Goal: Transaction & Acquisition: Purchase product/service

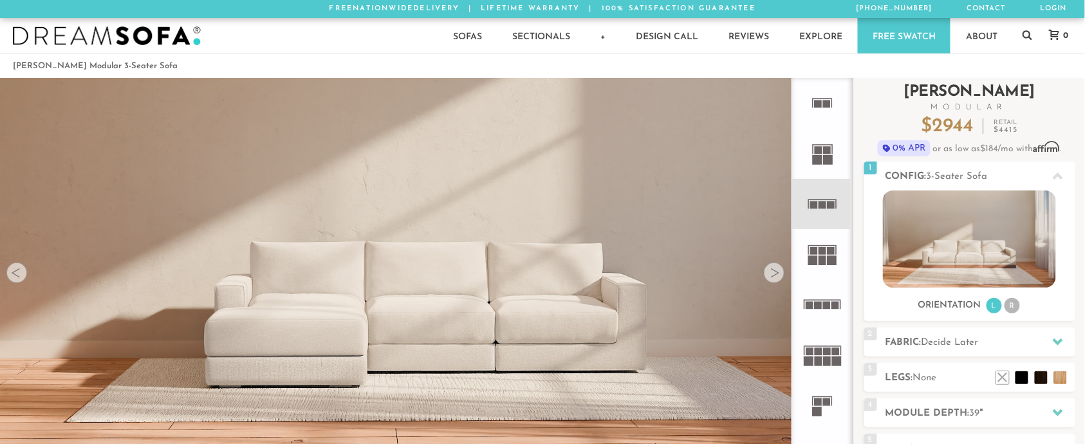
scroll to position [14599, 1072]
click at [818, 161] on rect at bounding box center [817, 160] width 10 height 10
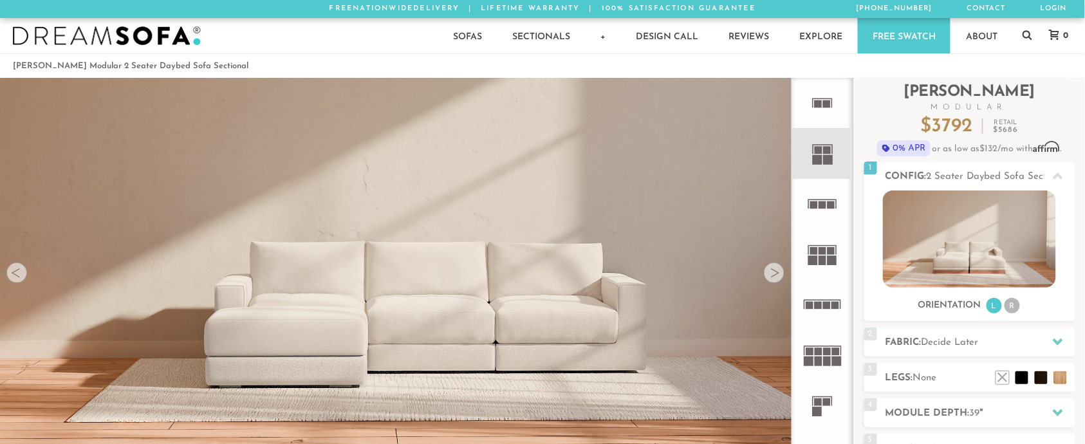
click at [823, 201] on rect at bounding box center [823, 205] width 8 height 8
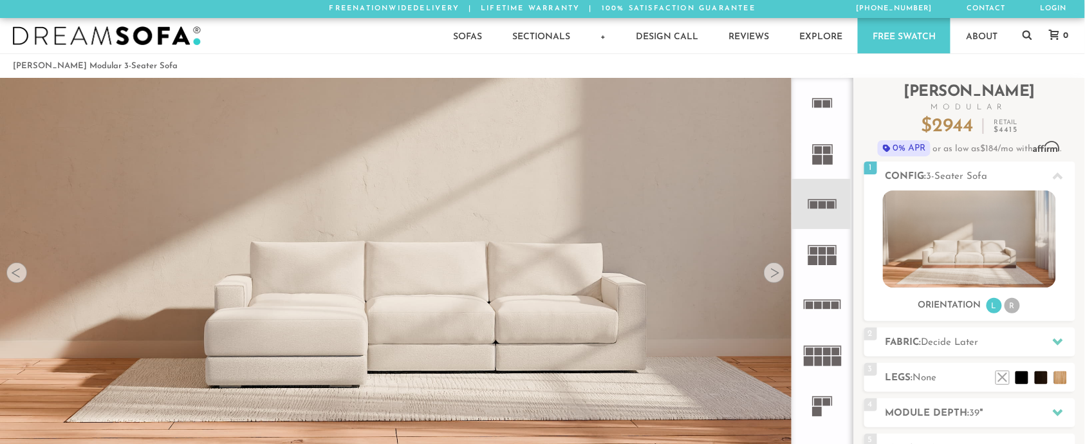
click at [817, 351] on rect at bounding box center [818, 352] width 8 height 8
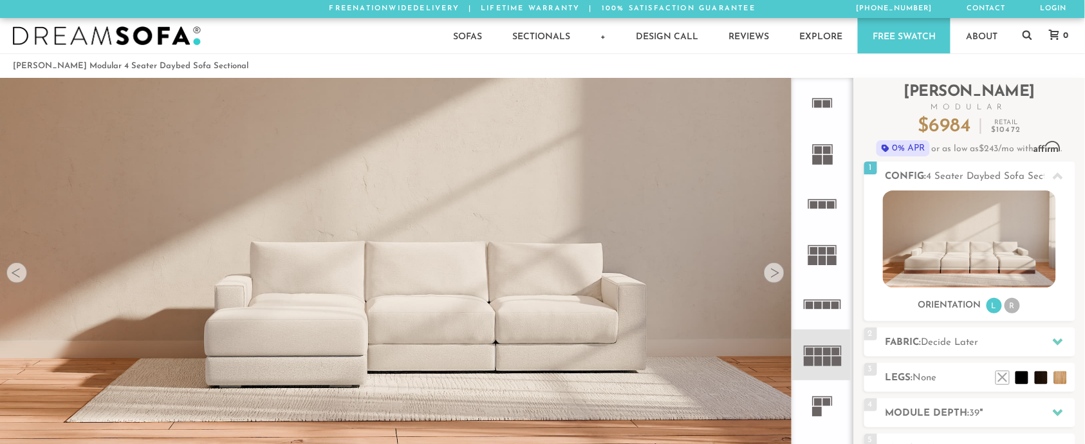
click at [823, 394] on icon at bounding box center [822, 405] width 50 height 50
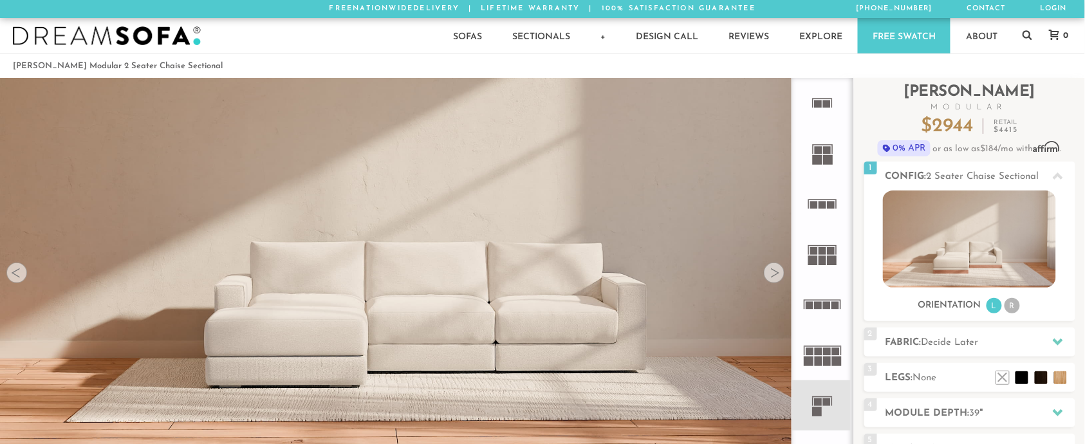
click at [829, 345] on icon at bounding box center [822, 354] width 50 height 50
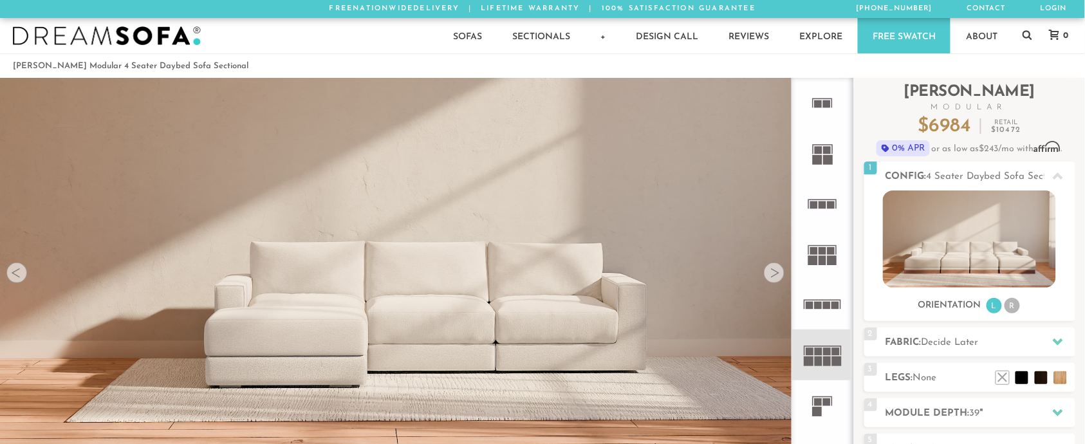
click at [831, 306] on icon at bounding box center [822, 304] width 50 height 50
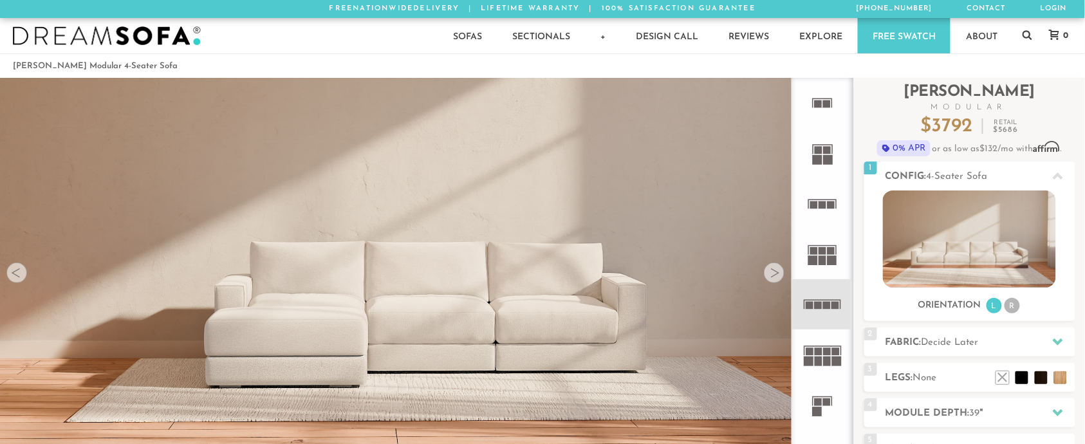
click at [830, 257] on rect at bounding box center [832, 260] width 10 height 10
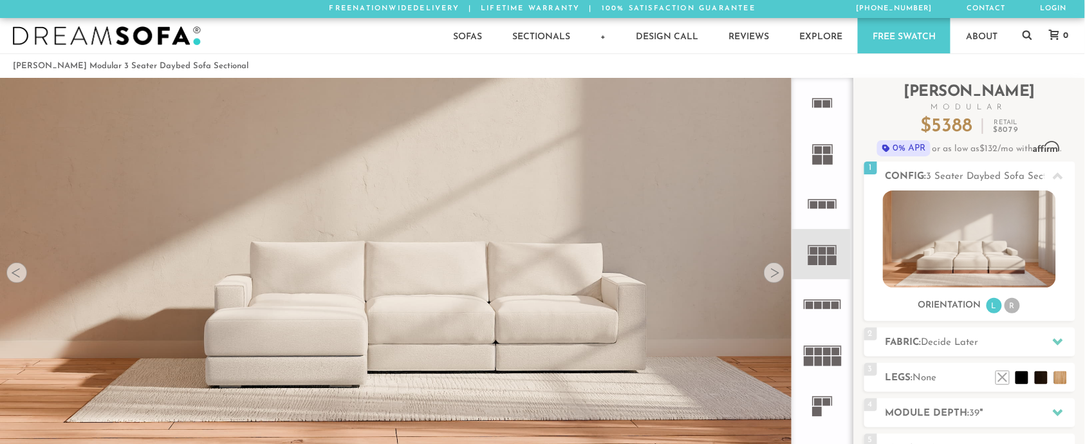
click at [829, 212] on icon at bounding box center [822, 204] width 50 height 50
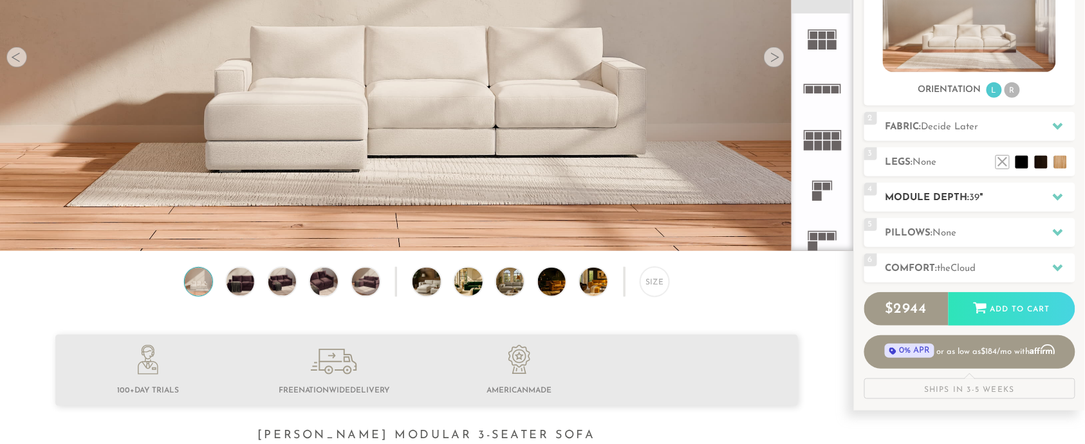
scroll to position [214, 0]
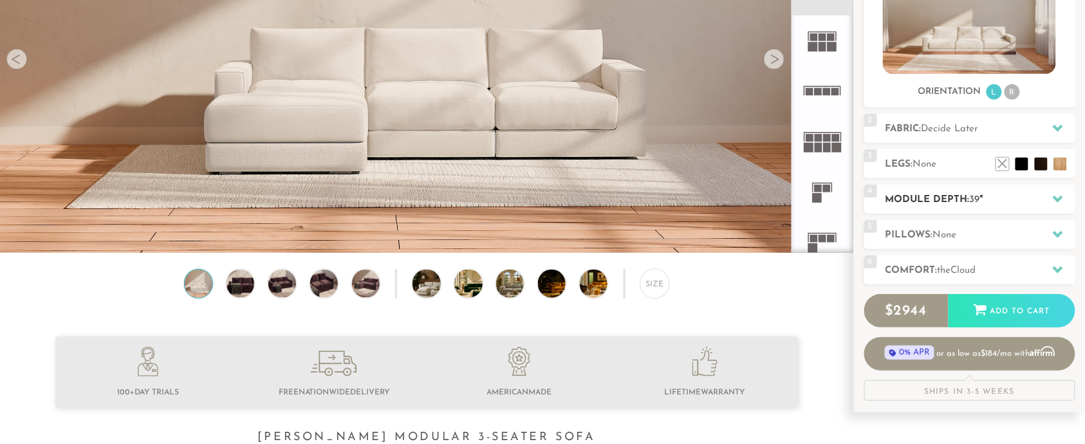
click at [1014, 205] on h2 "Module Depth: 39 "" at bounding box center [980, 199] width 190 height 15
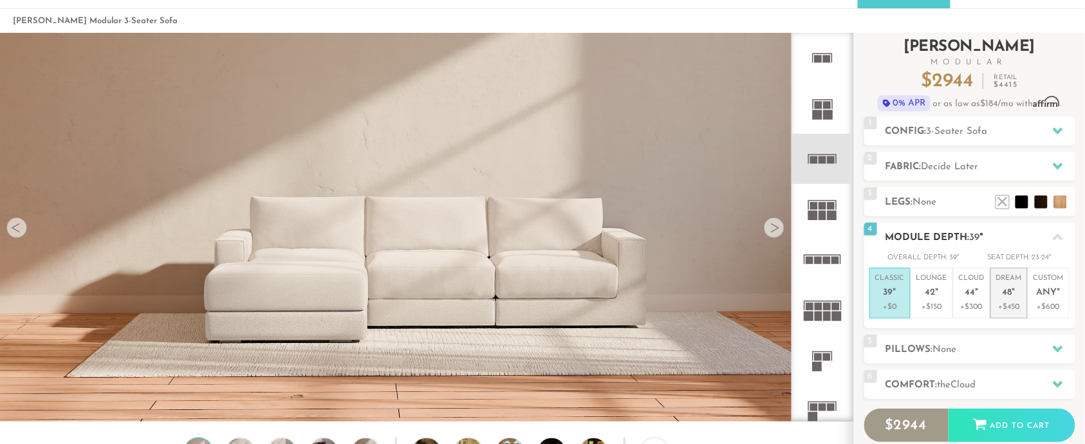
scroll to position [43, 0]
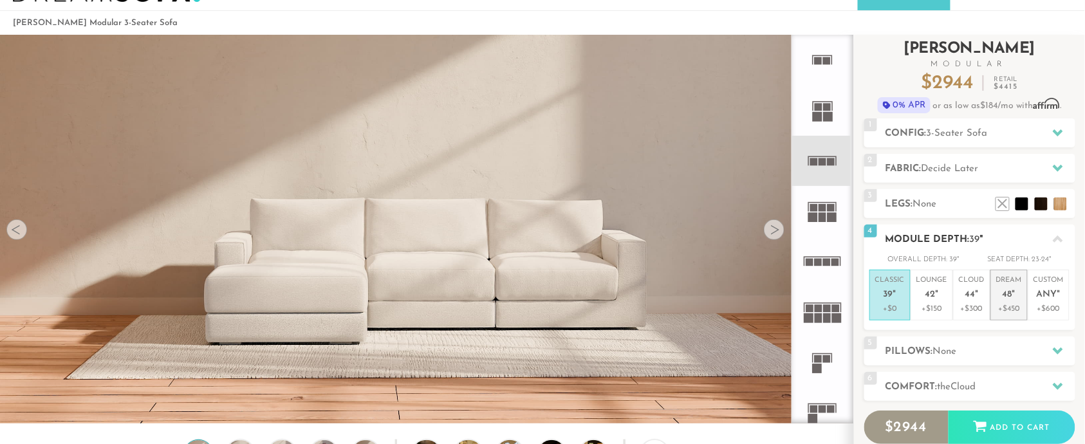
click at [1011, 304] on p "+$450" at bounding box center [1009, 309] width 26 height 12
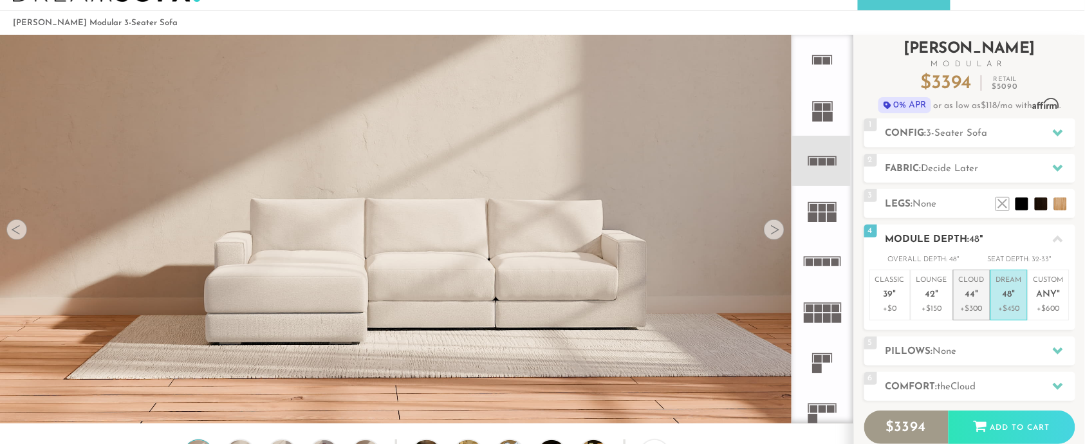
click at [973, 297] on span "44" at bounding box center [970, 294] width 10 height 11
click at [955, 381] on h2 "Comfort: the Cloud" at bounding box center [980, 387] width 190 height 15
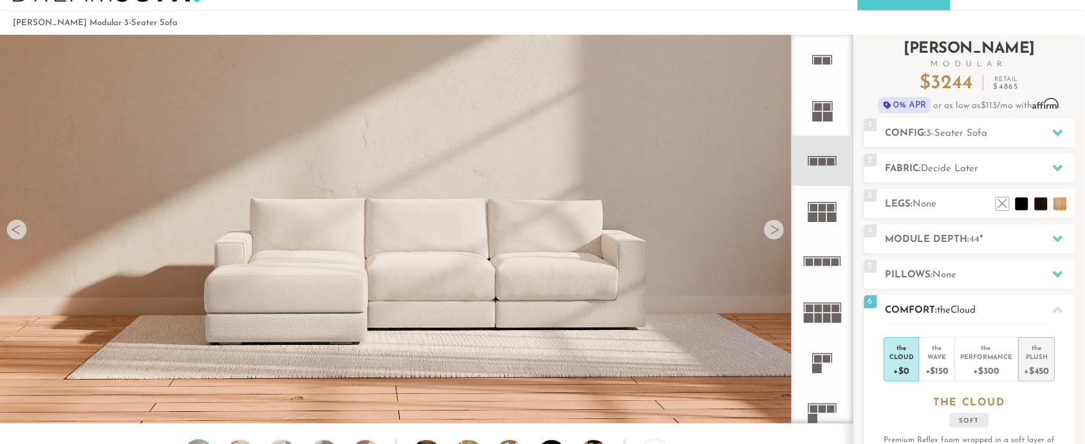
click at [1029, 347] on div "the" at bounding box center [1036, 345] width 25 height 13
click at [951, 262] on div "5 Pillows: None" at bounding box center [969, 274] width 211 height 29
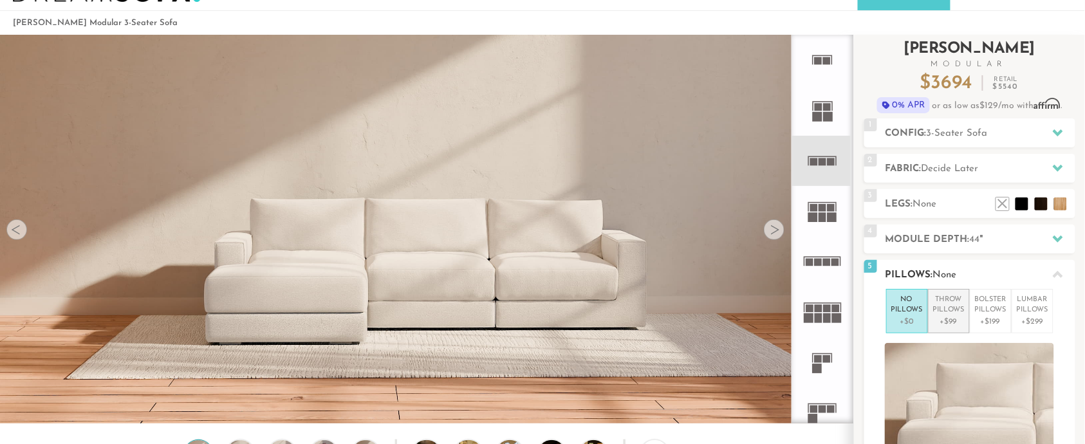
click at [957, 293] on li "Throw Pillows +$99" at bounding box center [949, 311] width 42 height 44
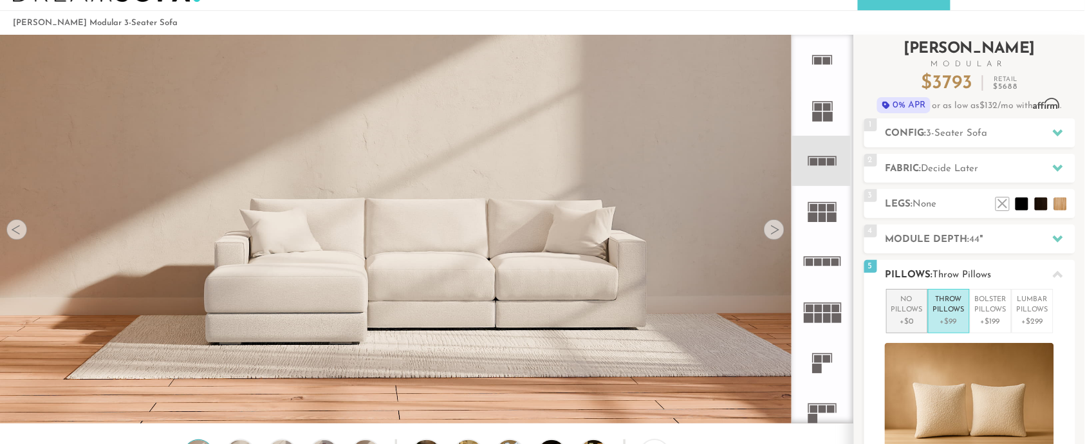
click at [923, 302] on li "No Pillows +$0" at bounding box center [907, 311] width 42 height 44
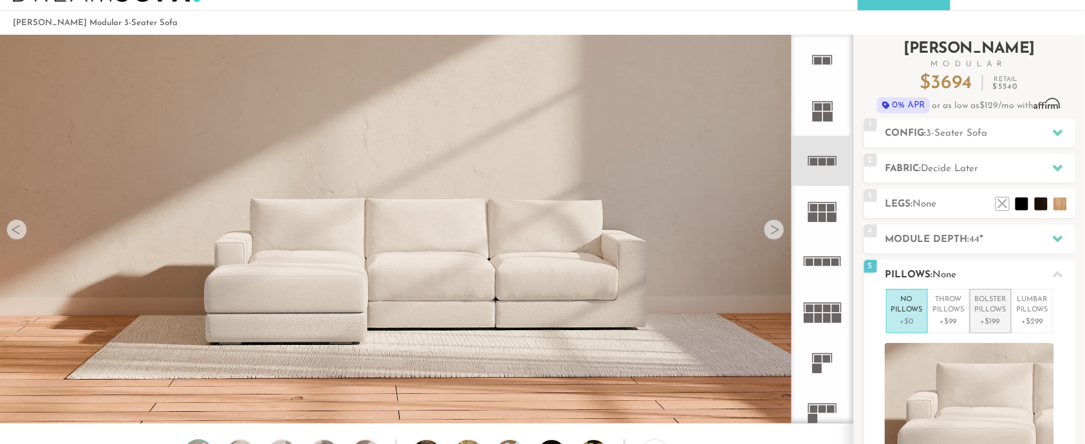
click at [978, 307] on p "Bolster Pillows" at bounding box center [991, 305] width 32 height 21
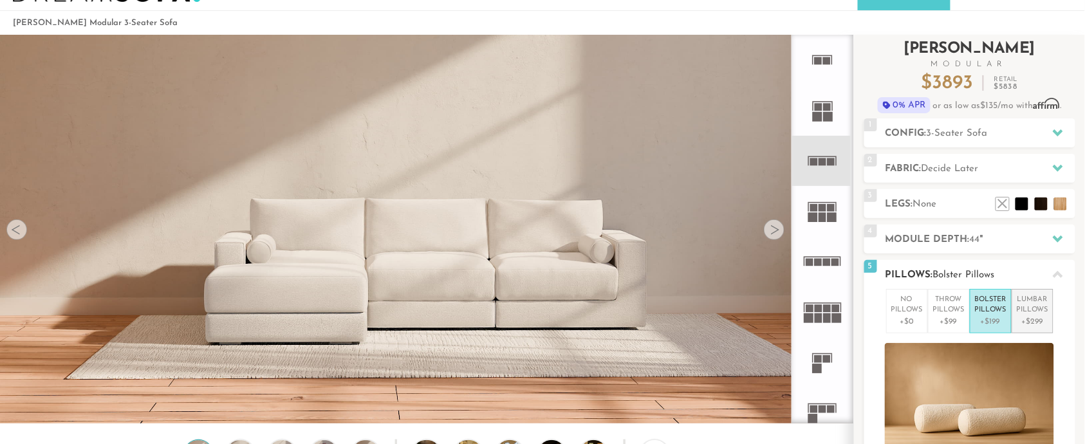
click at [1032, 311] on p "Lumbar Pillows" at bounding box center [1032, 305] width 32 height 21
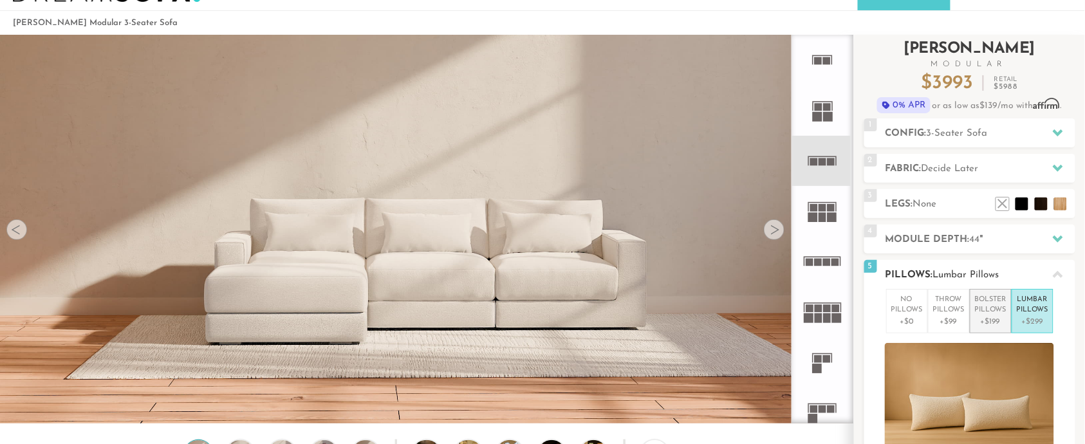
click at [996, 315] on p "Bolster Pillows" at bounding box center [991, 305] width 32 height 21
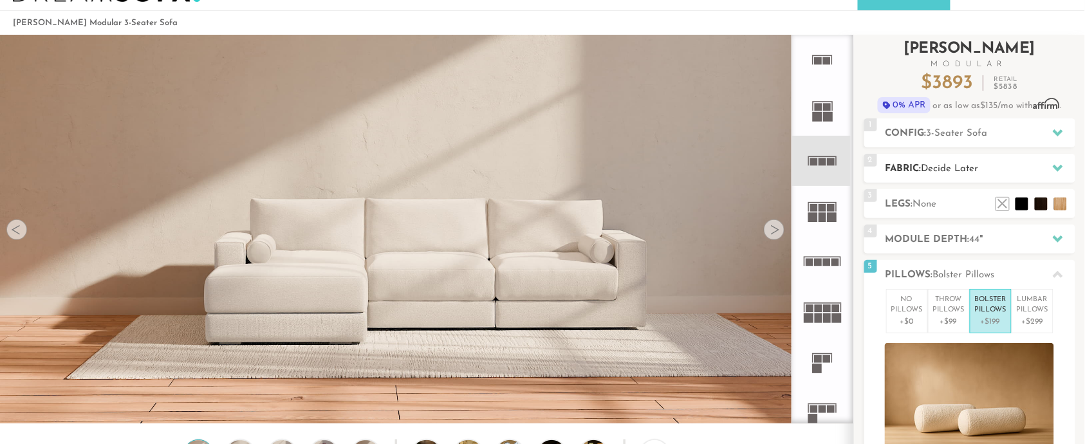
click at [939, 172] on span "Decide Later" at bounding box center [949, 169] width 57 height 10
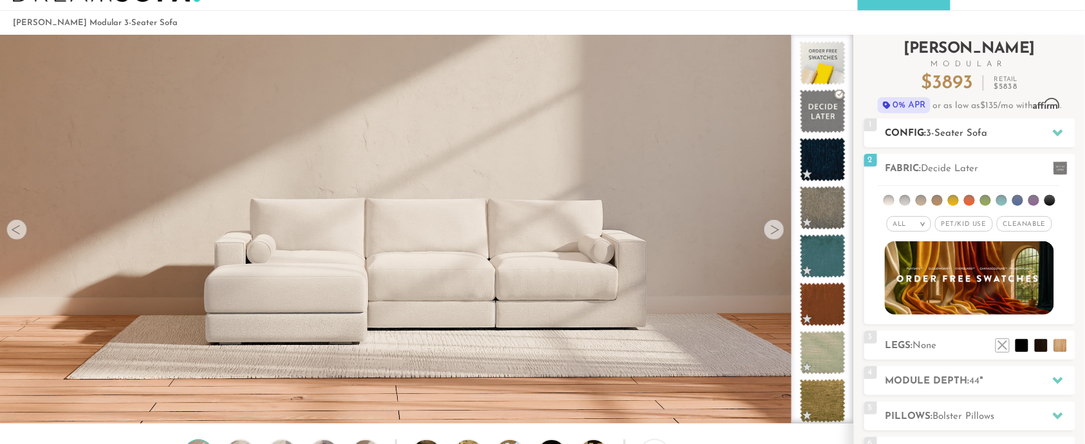
click at [937, 131] on span "3-Seater Sofa" at bounding box center [956, 134] width 61 height 10
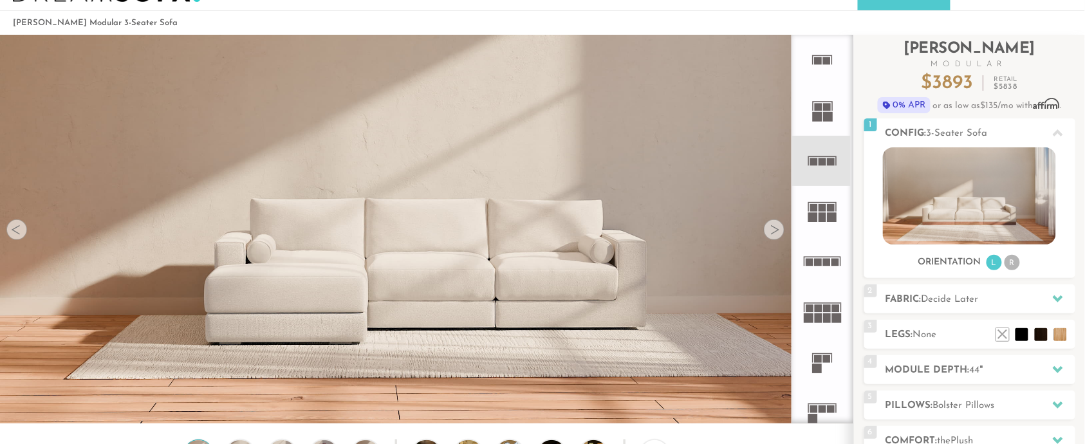
click at [778, 237] on div at bounding box center [774, 229] width 21 height 21
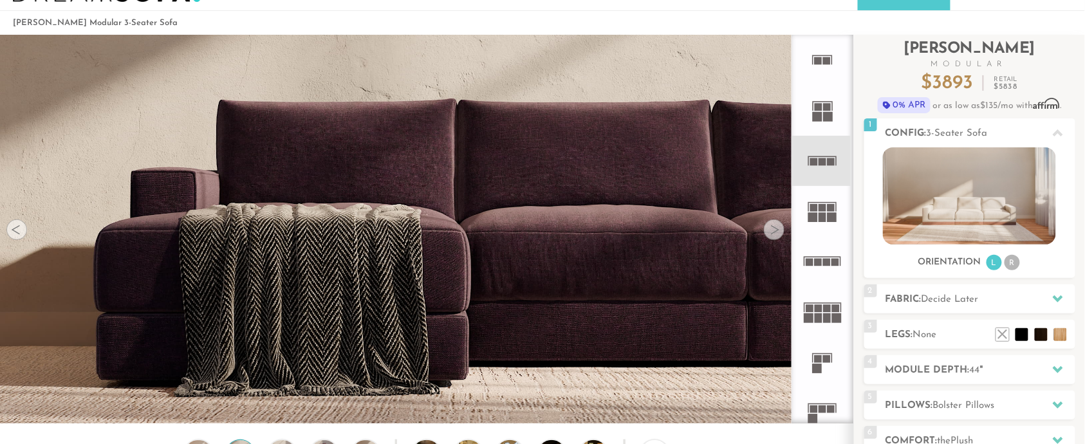
click at [16, 230] on div at bounding box center [16, 229] width 21 height 21
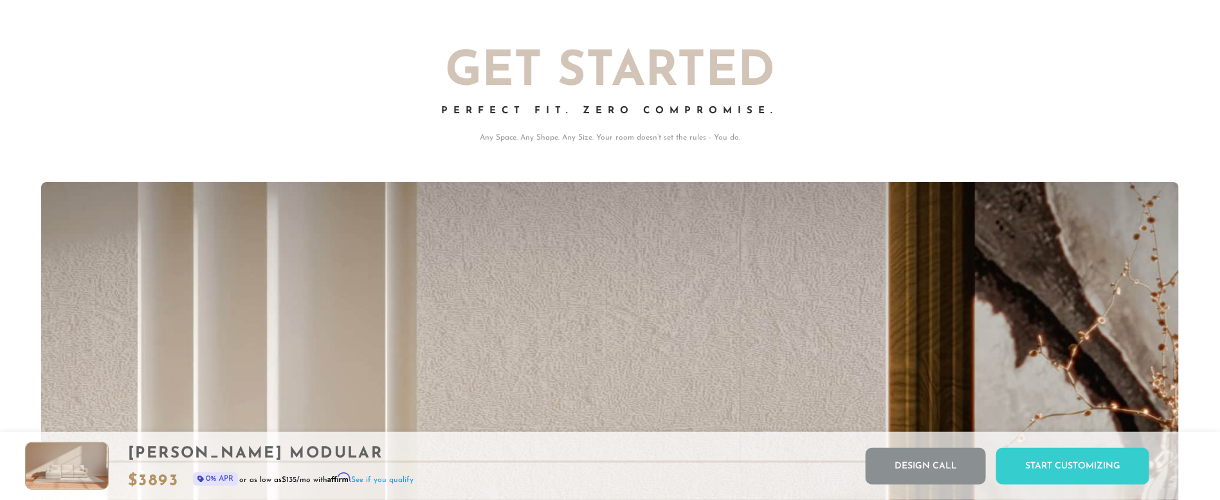
scroll to position [0, 0]
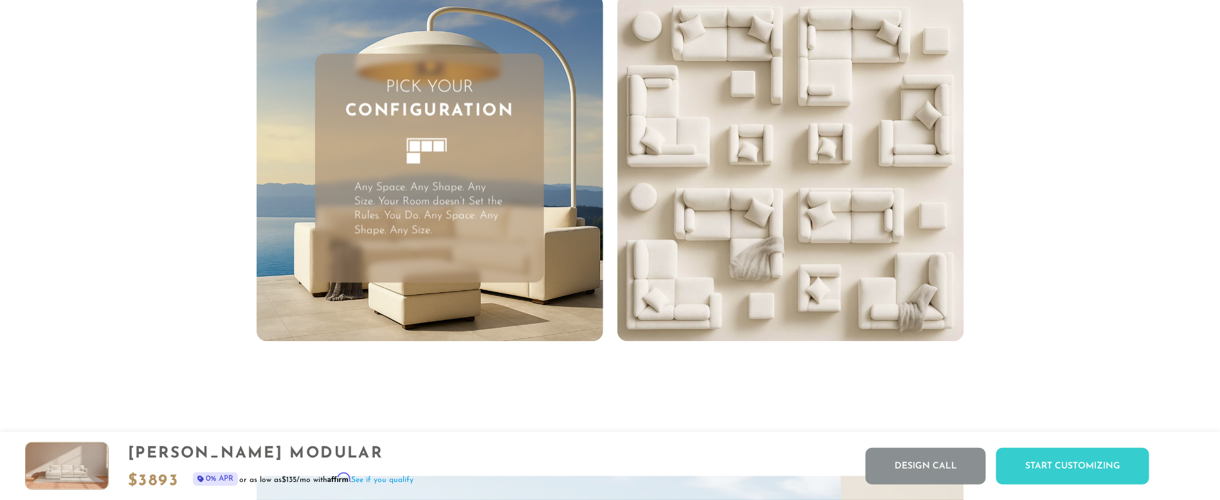
click at [418, 151] on rect at bounding box center [414, 146] width 10 height 10
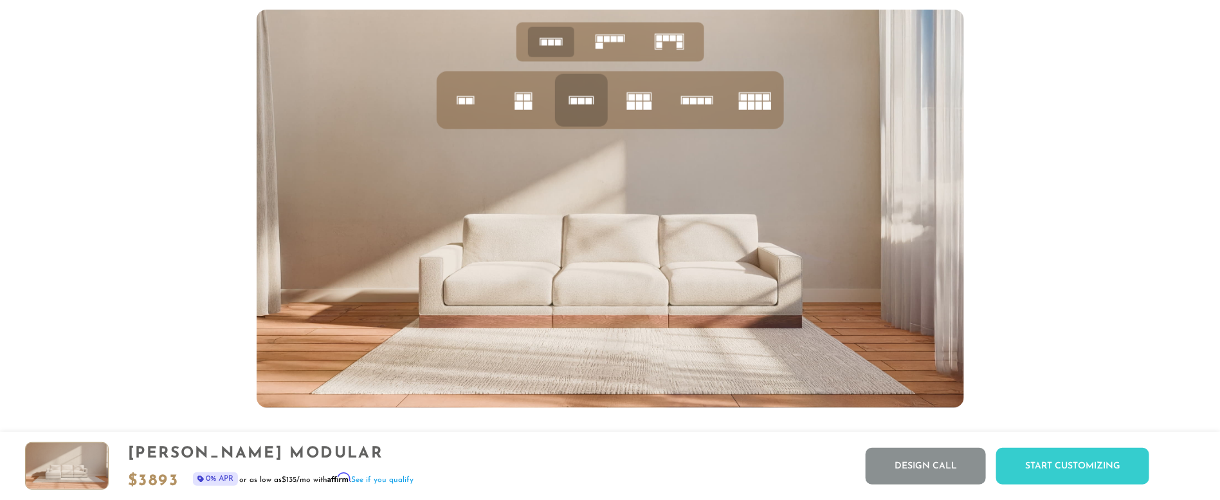
click at [553, 46] on rect at bounding box center [551, 43] width 6 height 6
click at [526, 107] on icon at bounding box center [524, 100] width 44 height 44
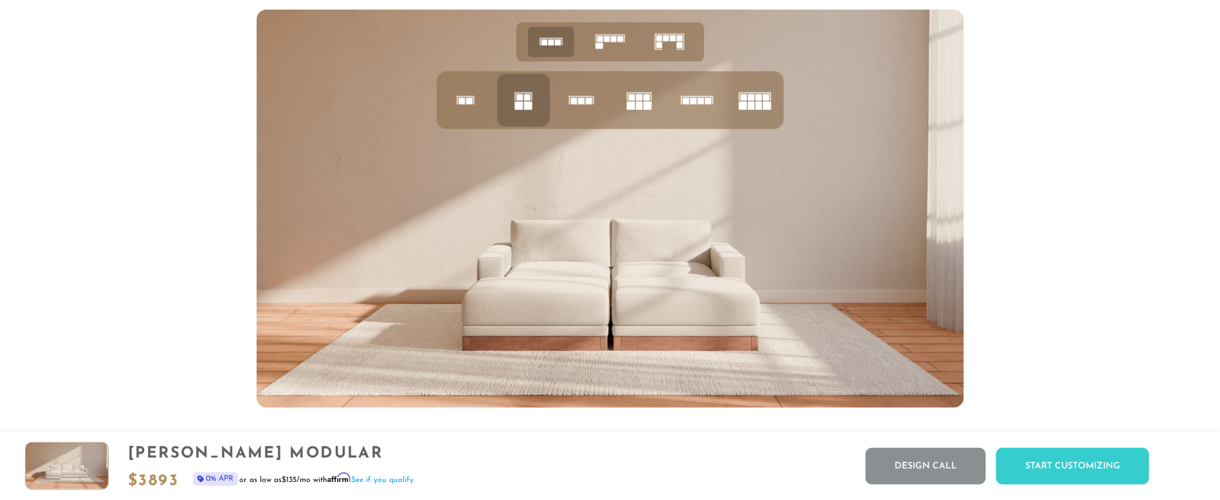
click at [466, 111] on icon at bounding box center [466, 100] width 44 height 44
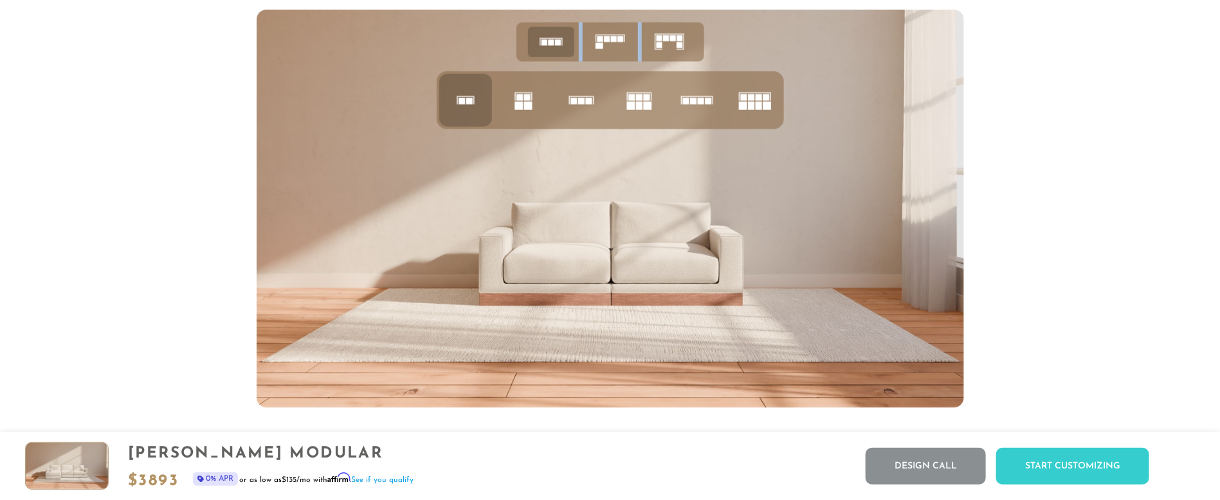
drag, startPoint x: 556, startPoint y: 43, endPoint x: 497, endPoint y: 189, distance: 157.6
click at [497, 189] on div at bounding box center [611, 209] width 708 height 398
click at [600, 42] on rect at bounding box center [600, 40] width 6 height 6
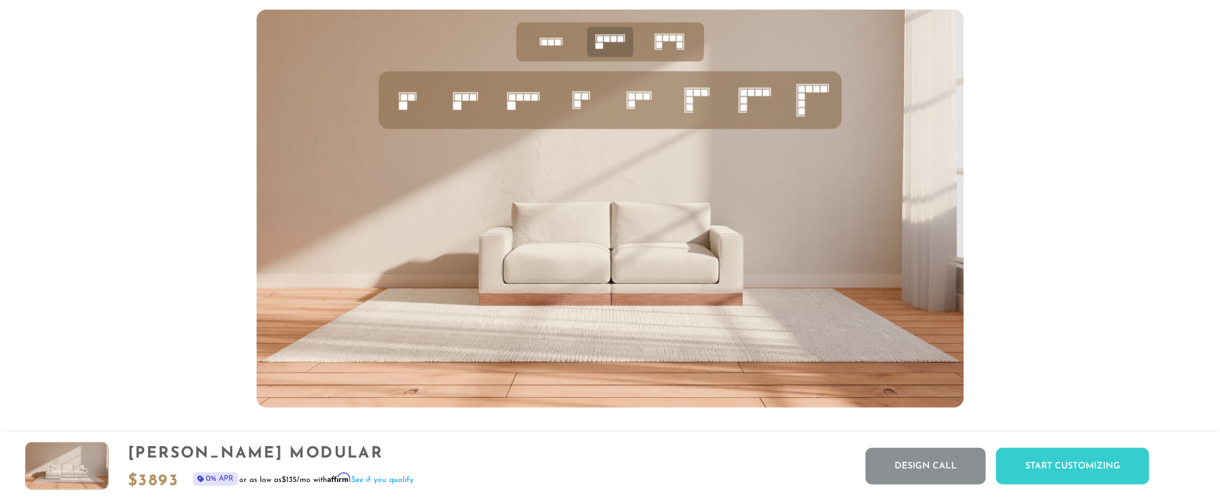
click at [557, 39] on rect at bounding box center [551, 39] width 23 height 1
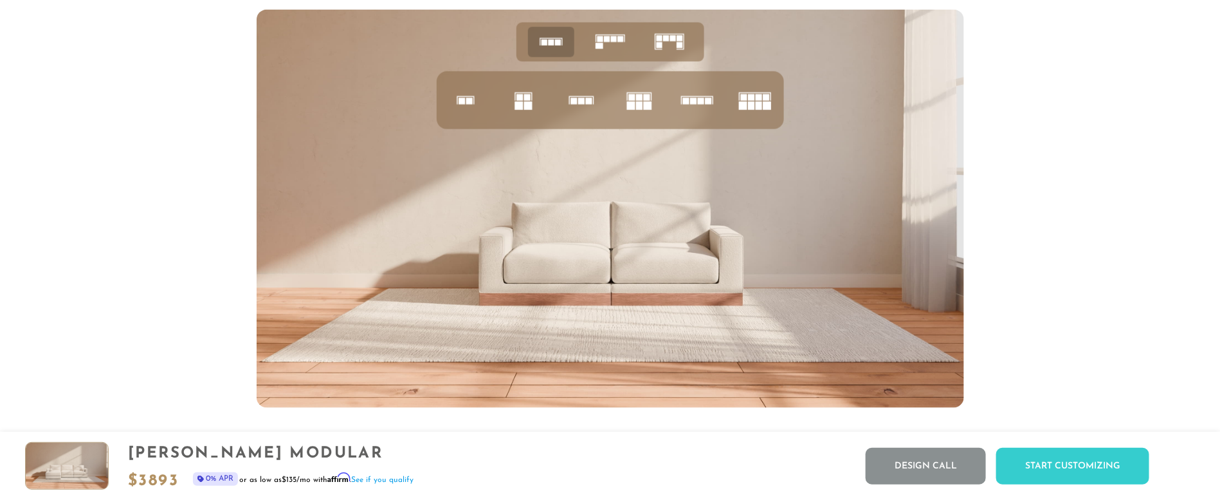
click at [595, 44] on icon at bounding box center [611, 42] width 40 height 40
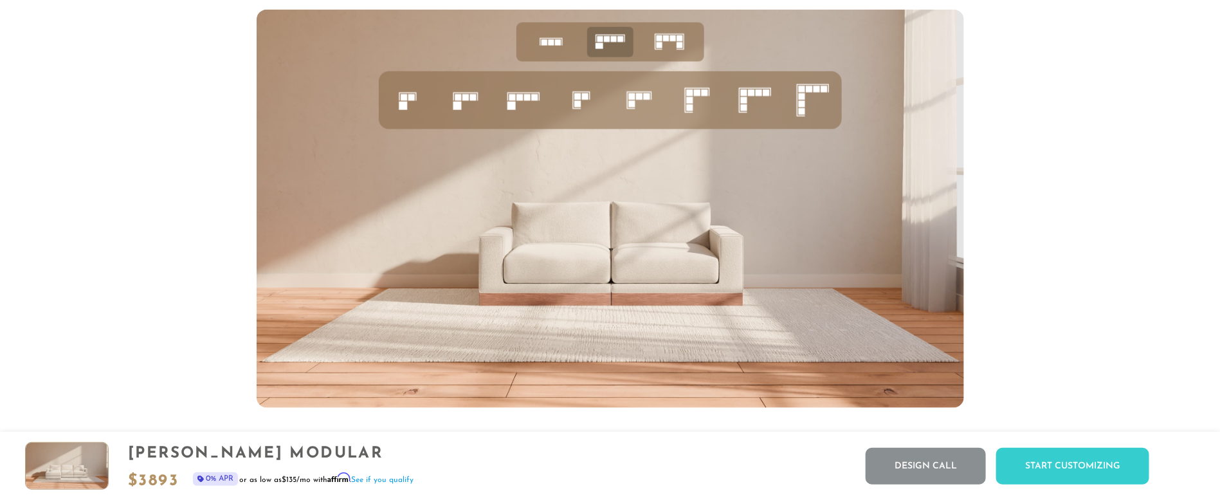
click at [417, 95] on icon at bounding box center [408, 100] width 44 height 44
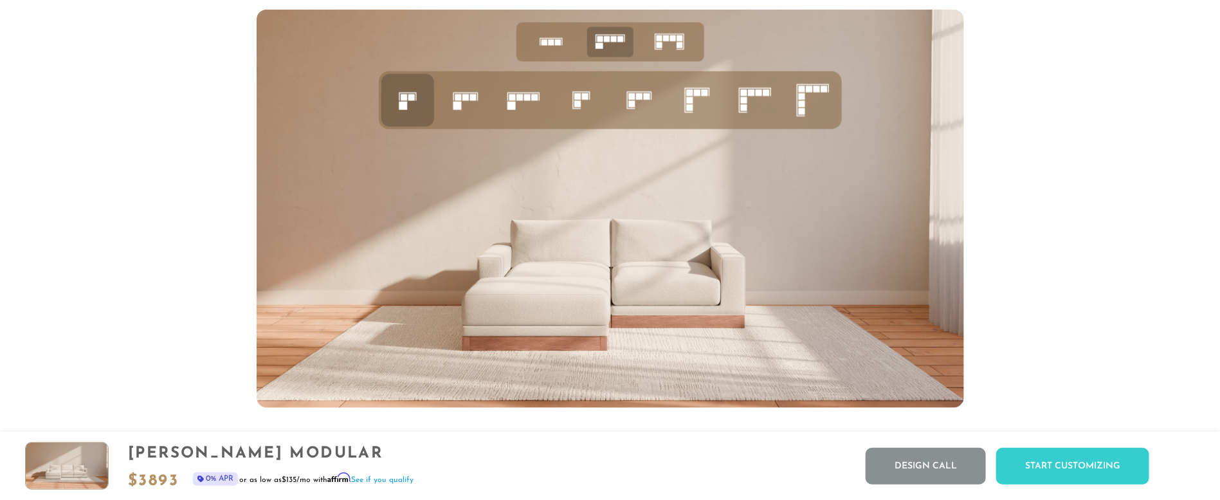
click at [477, 96] on icon at bounding box center [466, 100] width 44 height 44
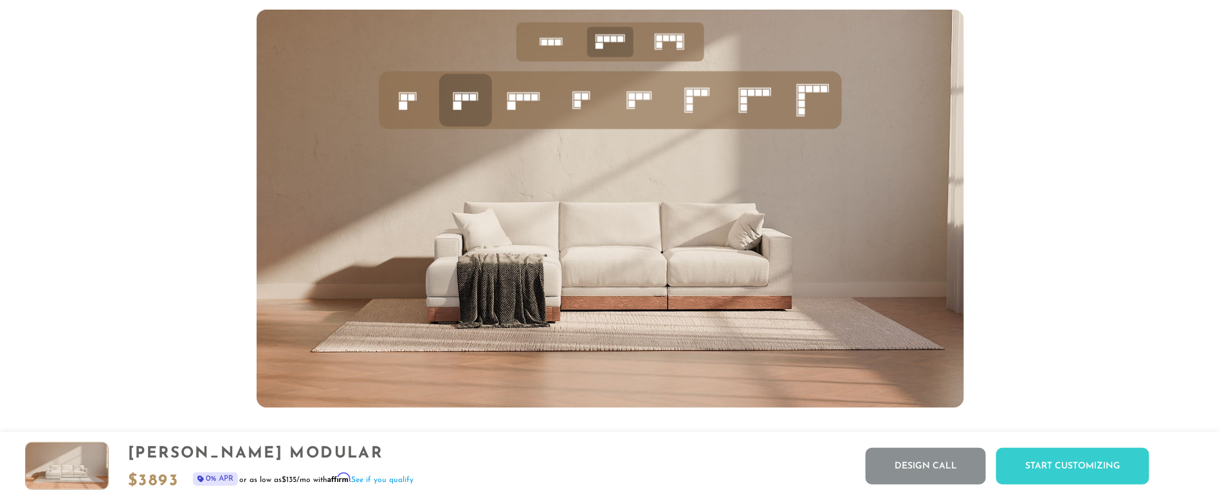
click at [520, 95] on icon at bounding box center [524, 100] width 44 height 44
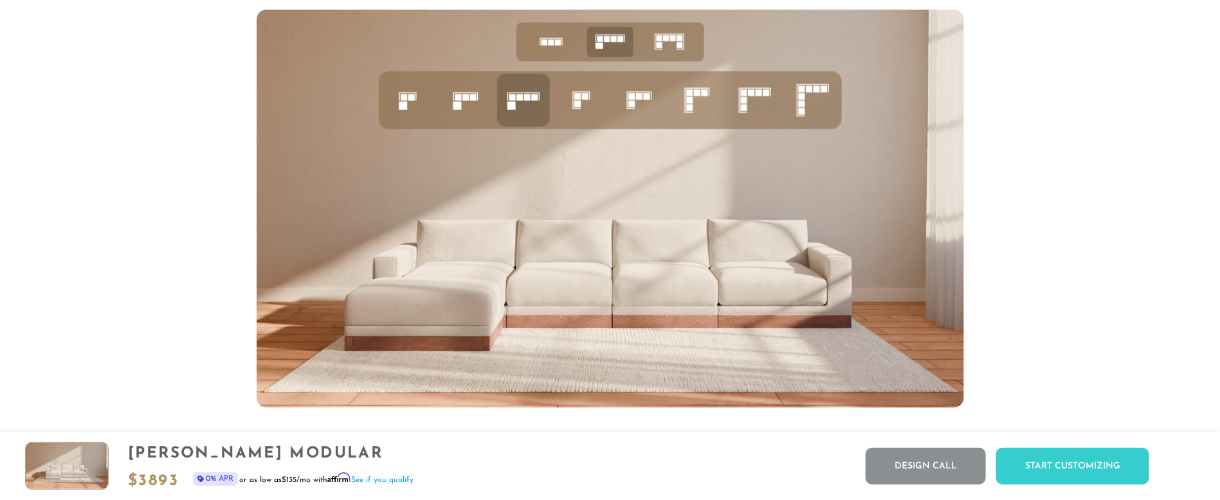
click at [590, 92] on rect at bounding box center [581, 91] width 17 height 1
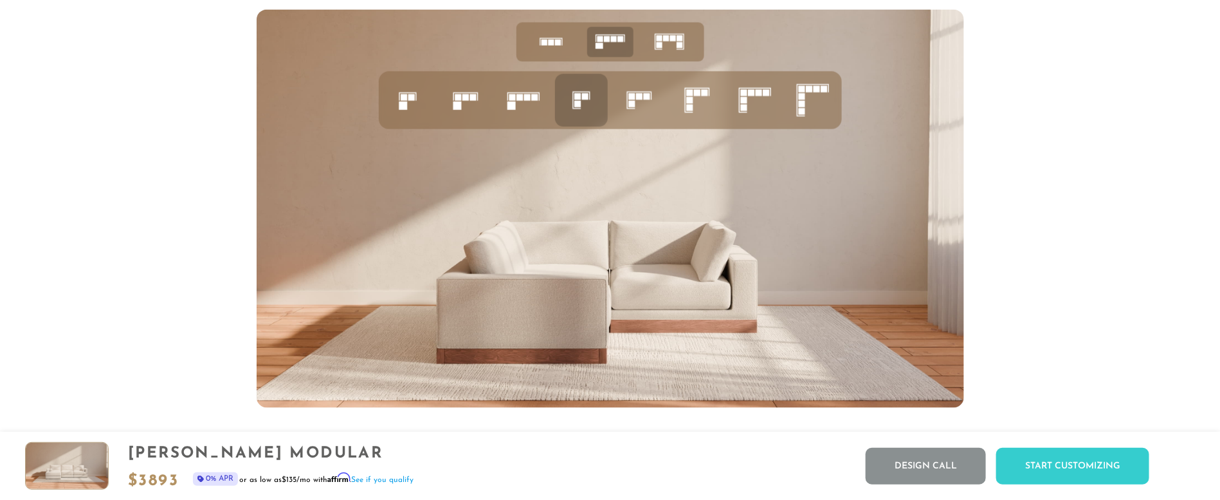
click at [643, 104] on icon at bounding box center [640, 100] width 44 height 44
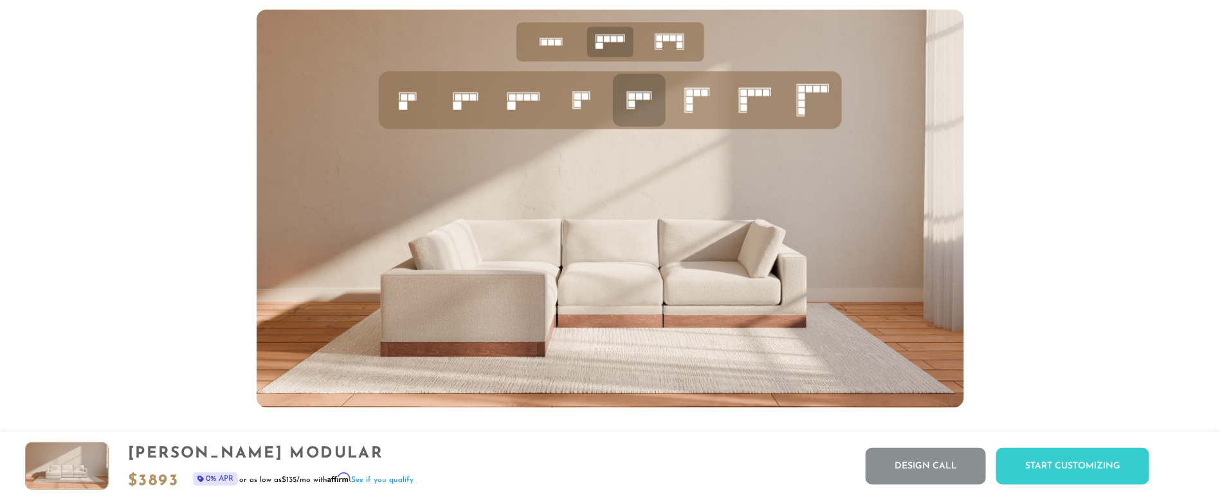
click at [703, 107] on icon at bounding box center [697, 100] width 44 height 44
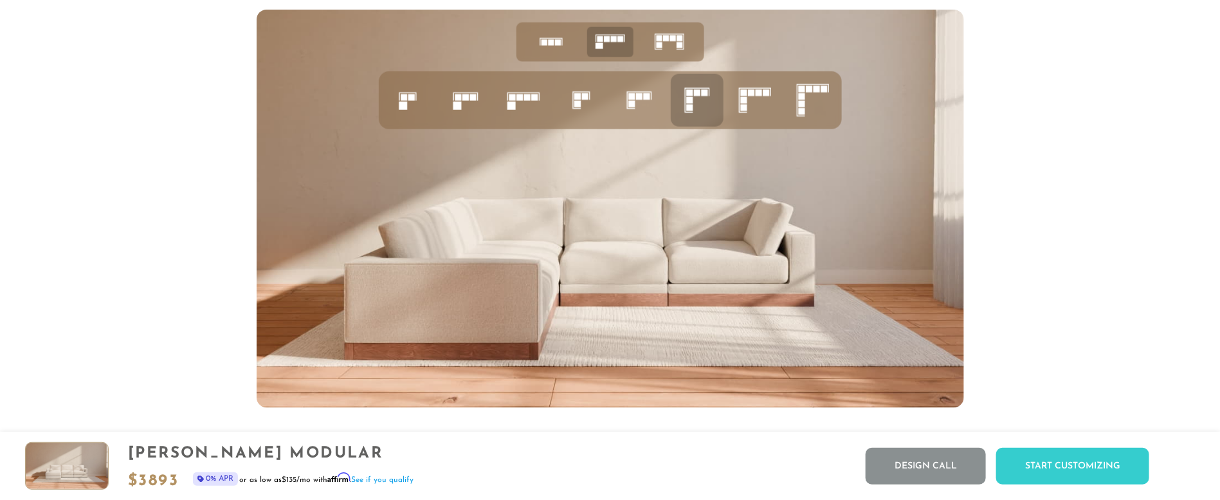
click at [764, 96] on rect at bounding box center [766, 92] width 6 height 6
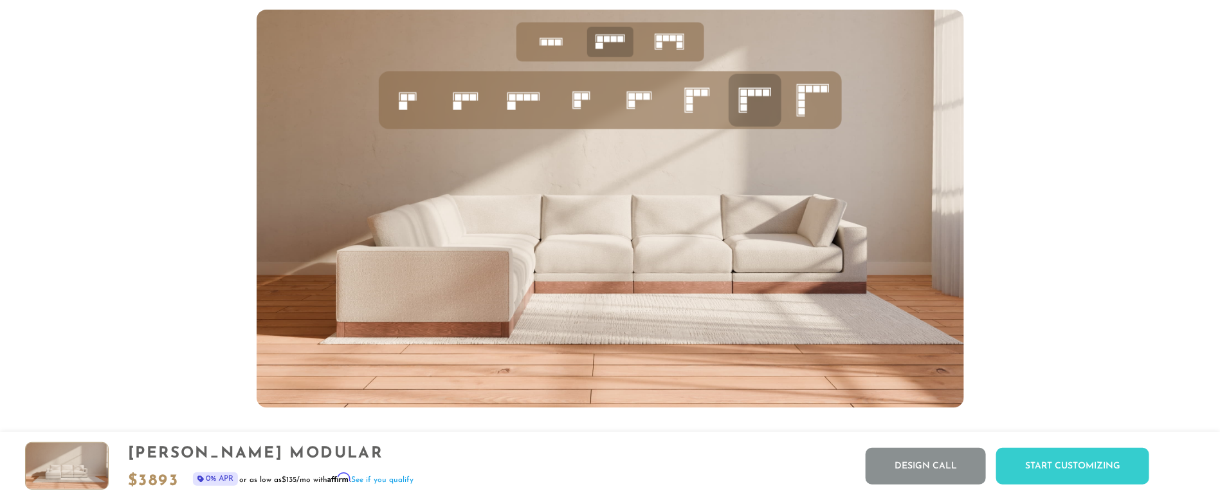
click at [808, 93] on rect at bounding box center [809, 89] width 6 height 6
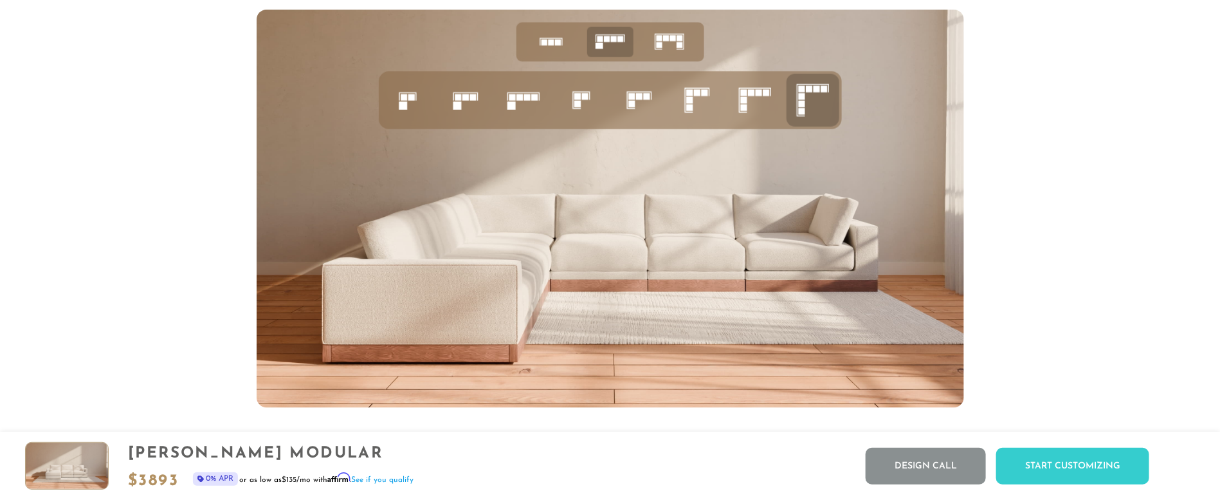
click at [550, 46] on rect at bounding box center [551, 43] width 6 height 6
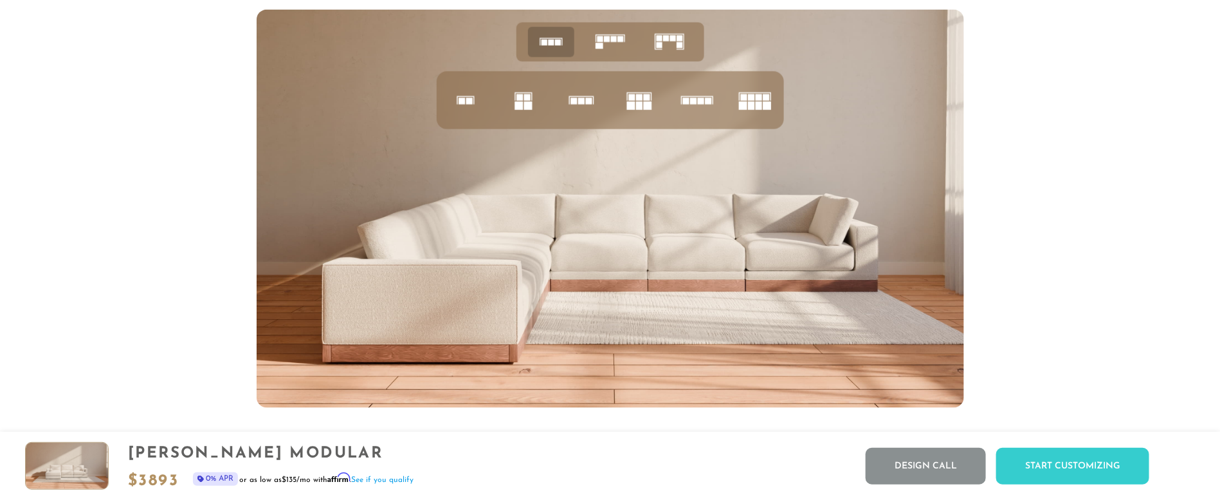
click at [574, 114] on icon at bounding box center [582, 100] width 44 height 44
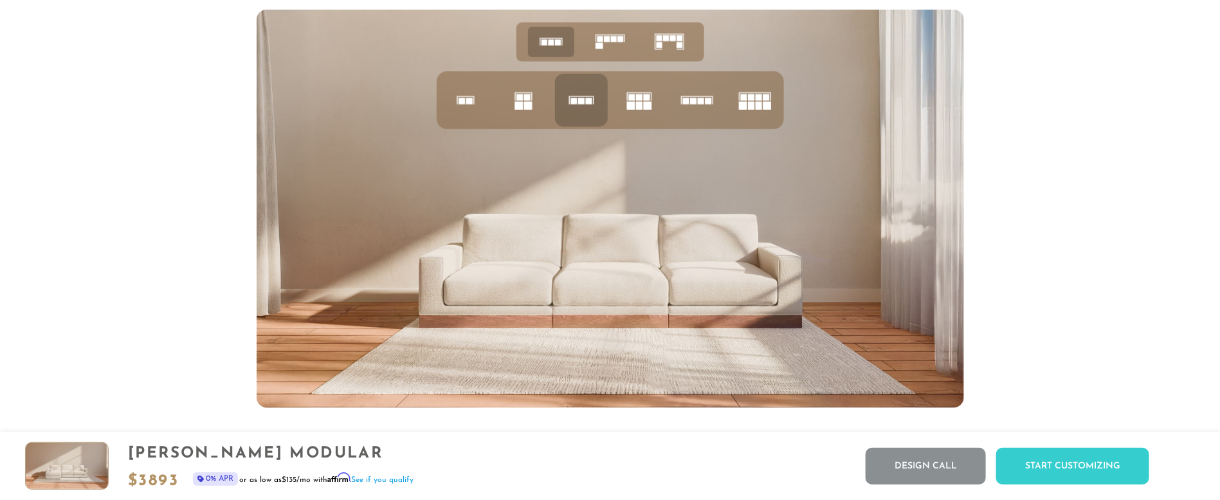
click at [702, 97] on rect at bounding box center [697, 96] width 32 height 1
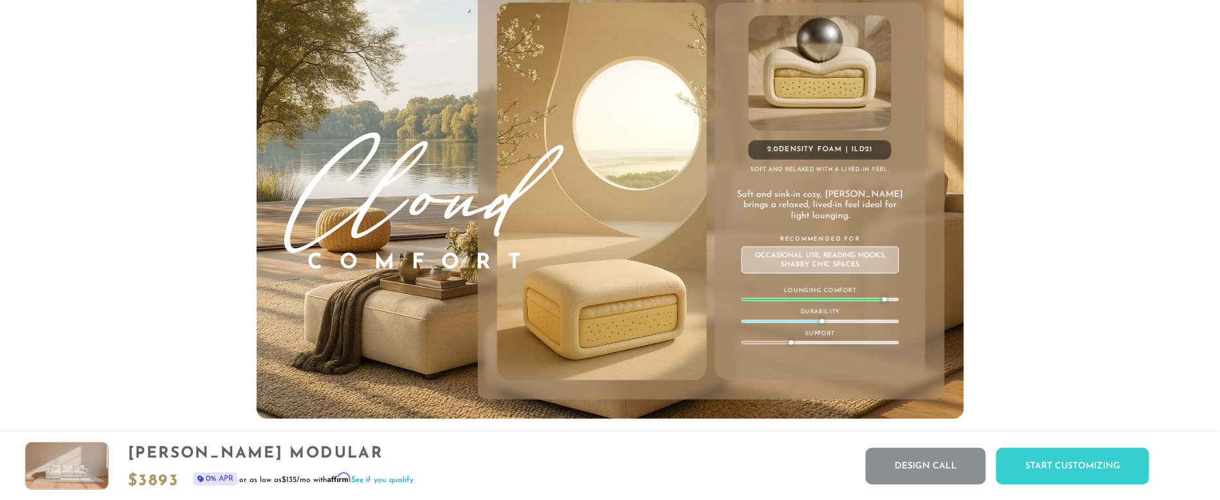
click at [568, 270] on img at bounding box center [602, 192] width 252 height 378
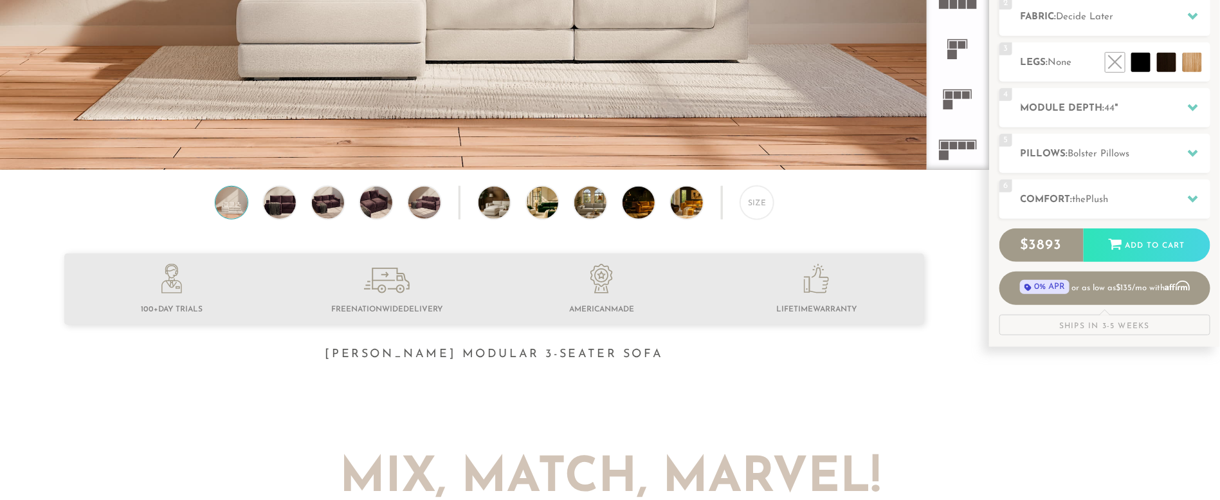
scroll to position [210, 0]
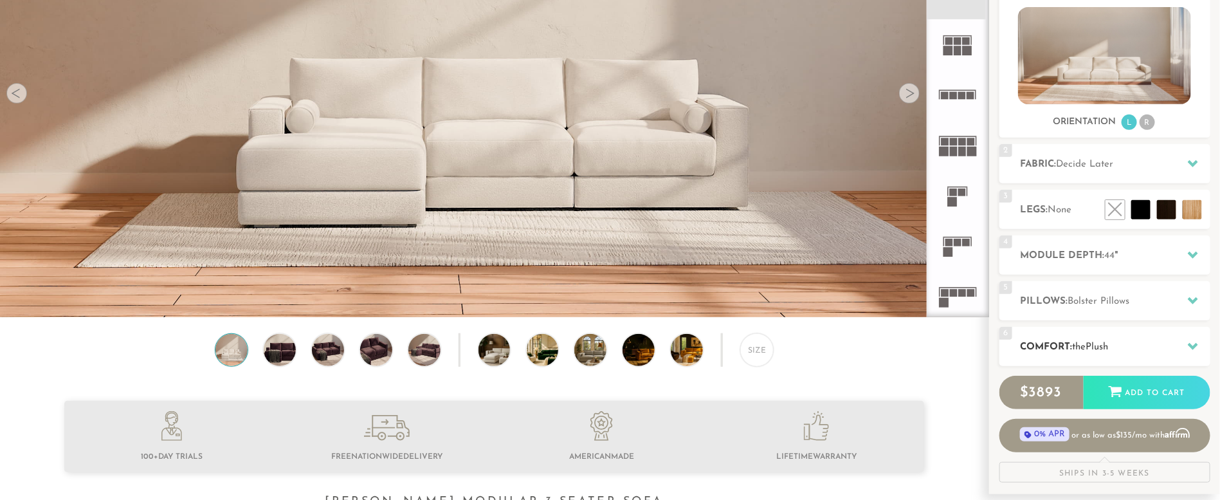
click at [1084, 333] on div "6 Comfort: the Plush medium firm" at bounding box center [1105, 346] width 211 height 39
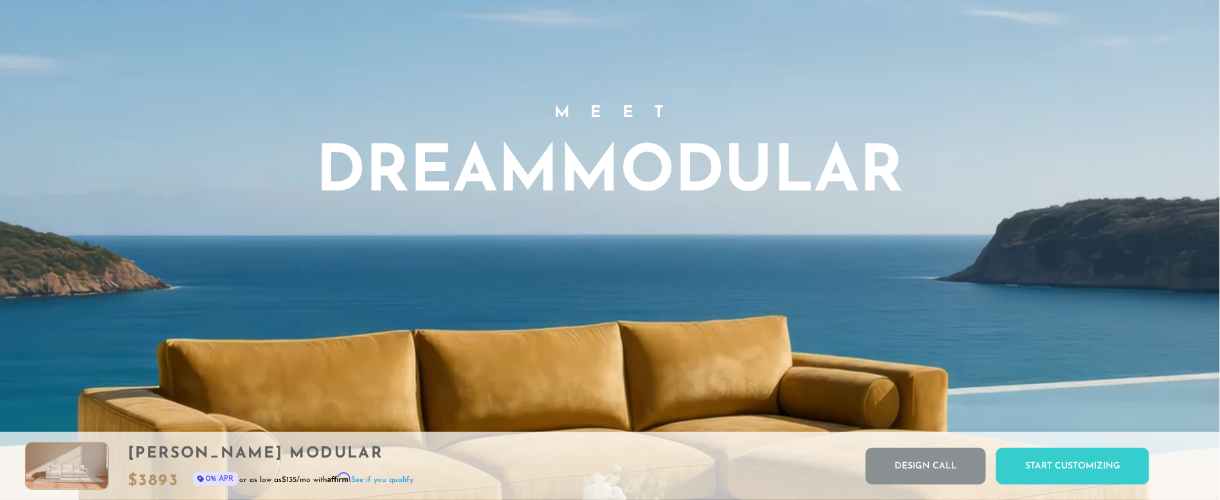
scroll to position [1333, 0]
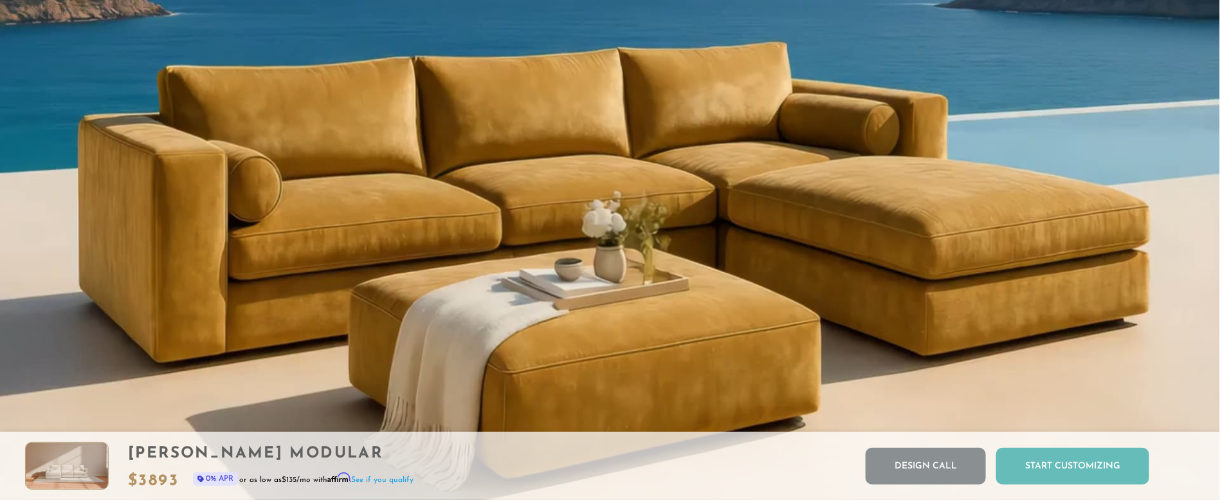
click at [1084, 443] on div "Start Customizing" at bounding box center [1072, 466] width 153 height 37
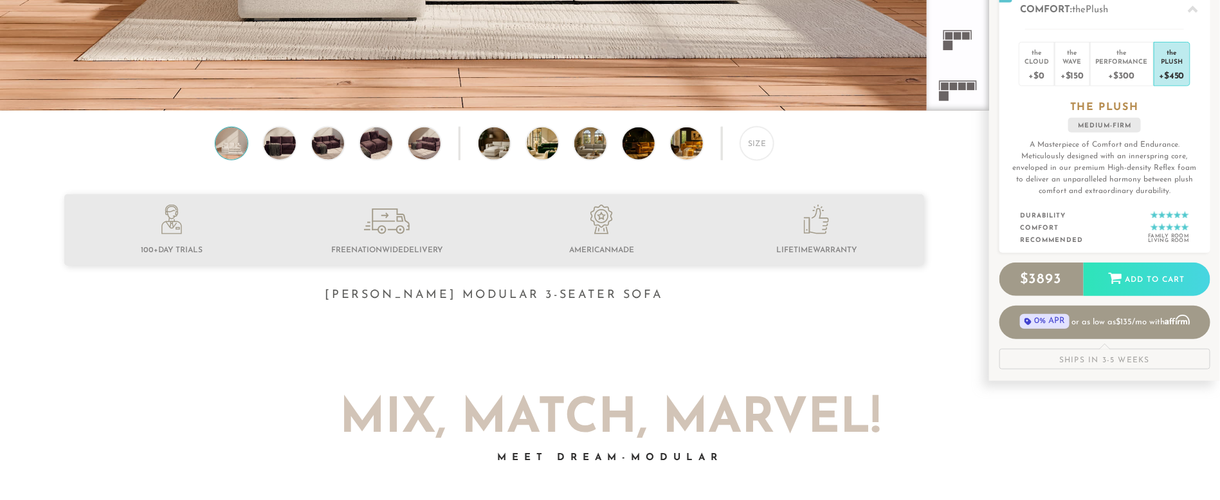
scroll to position [414, 0]
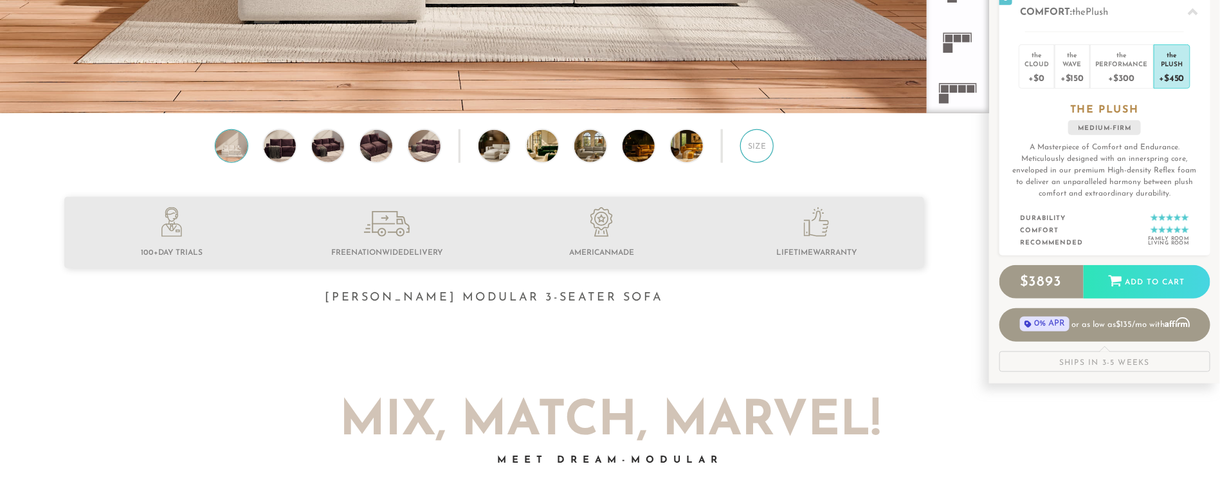
click at [767, 155] on div "Size" at bounding box center [756, 145] width 33 height 33
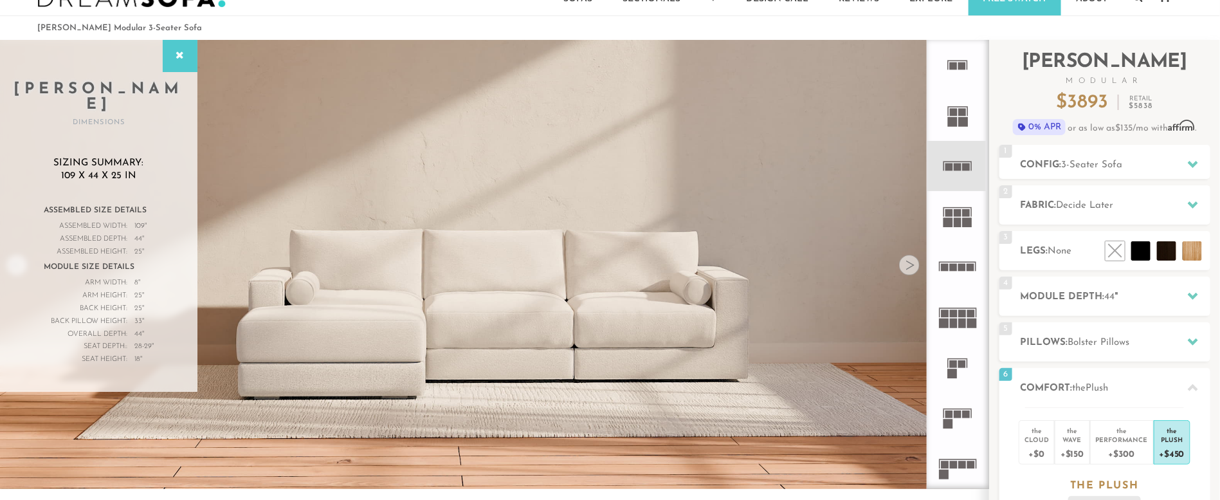
scroll to position [28, 0]
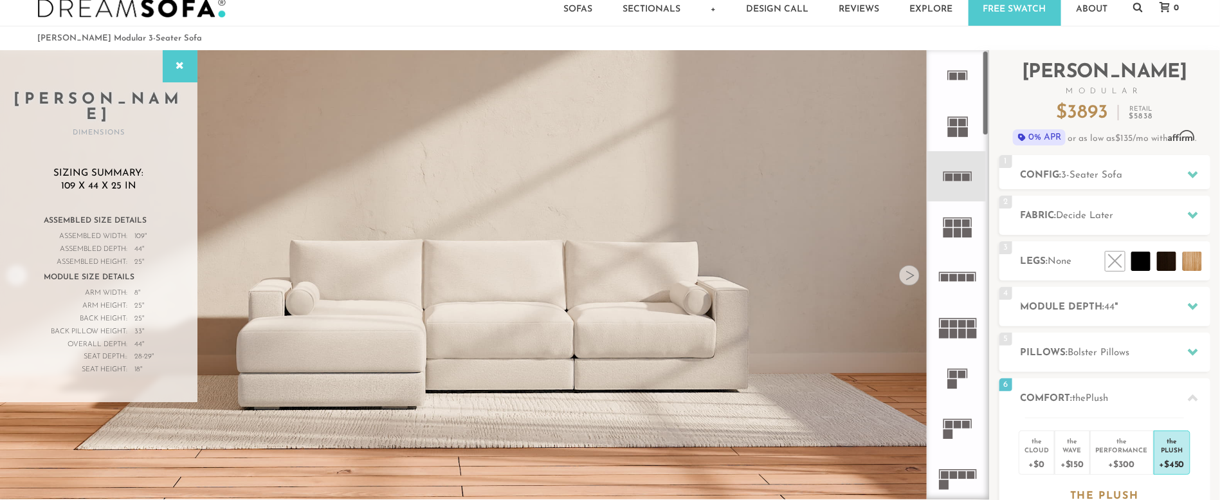
click at [967, 280] on icon at bounding box center [958, 277] width 50 height 50
click at [975, 274] on icon at bounding box center [958, 277] width 50 height 50
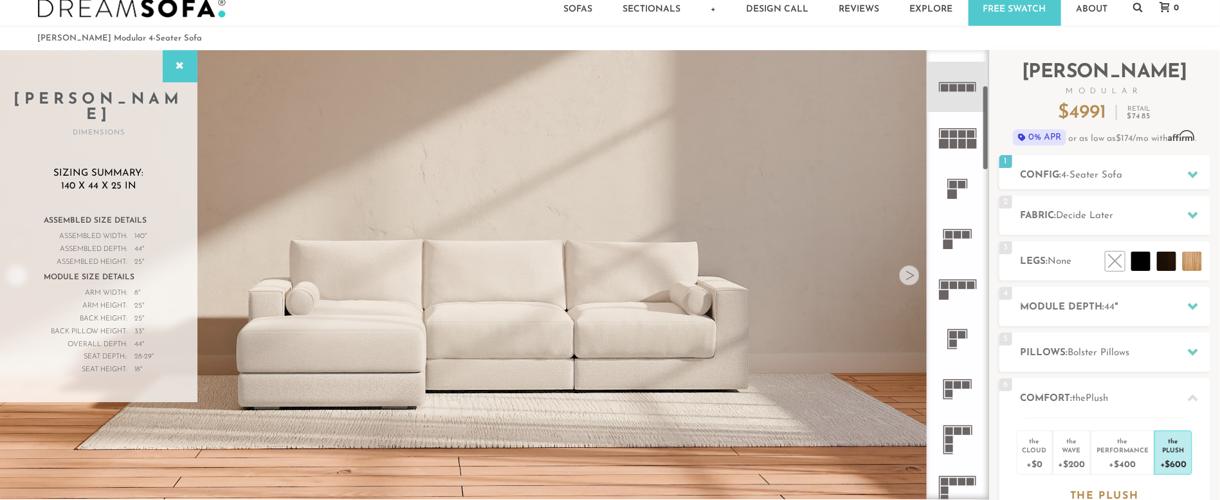
scroll to position [193, 0]
click at [957, 283] on rect at bounding box center [954, 283] width 8 height 8
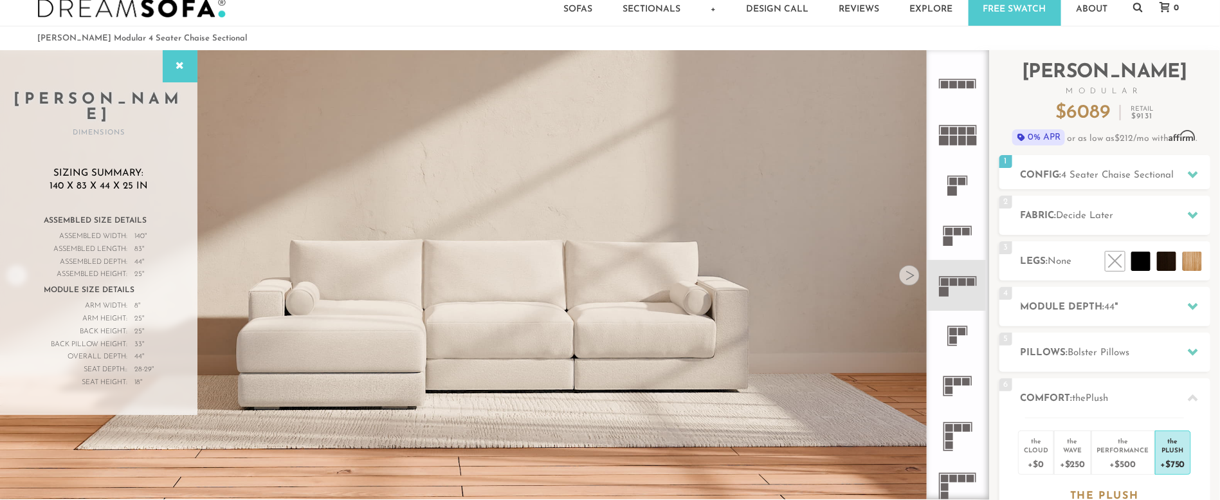
click at [962, 379] on rect at bounding box center [959, 382] width 8 height 8
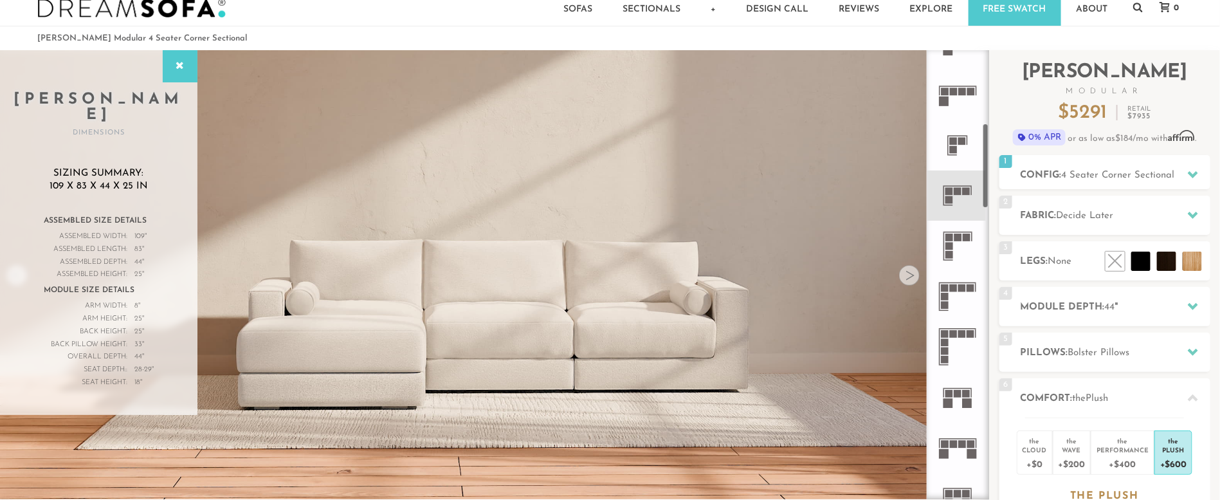
scroll to position [386, 0]
click at [957, 283] on rect at bounding box center [954, 286] width 8 height 8
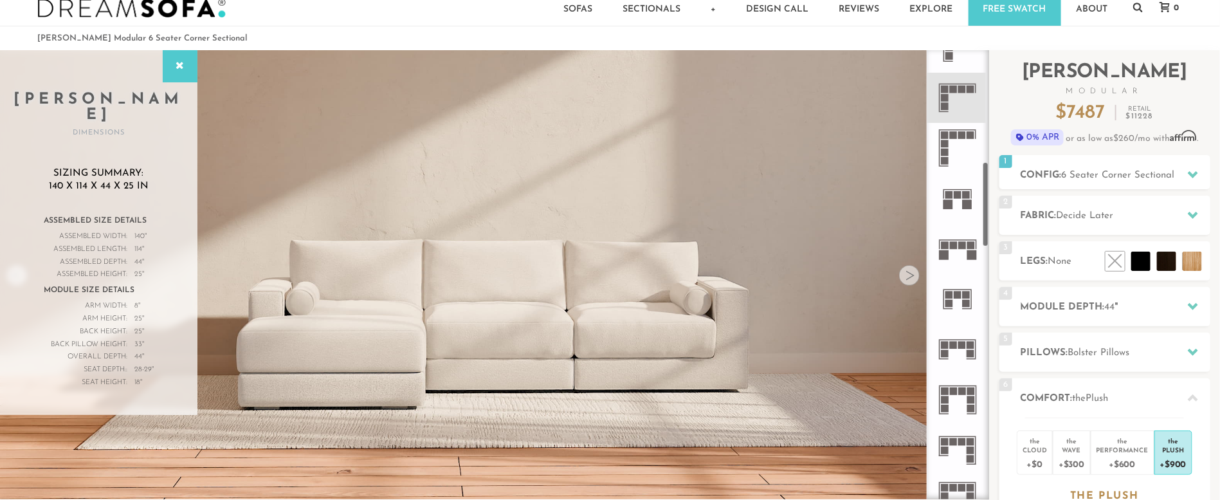
scroll to position [592, 0]
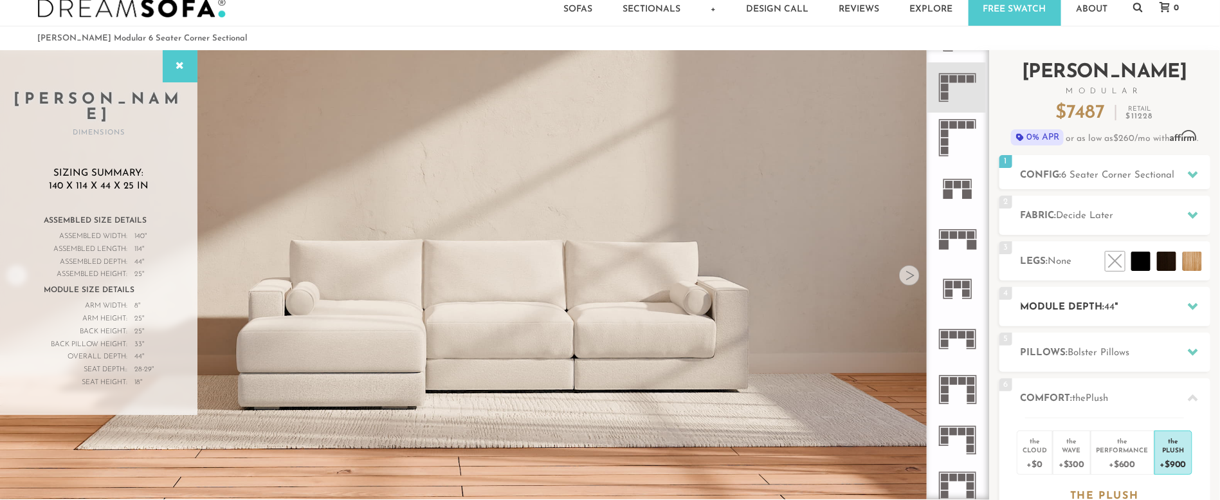
click at [1084, 297] on div at bounding box center [1193, 306] width 27 height 26
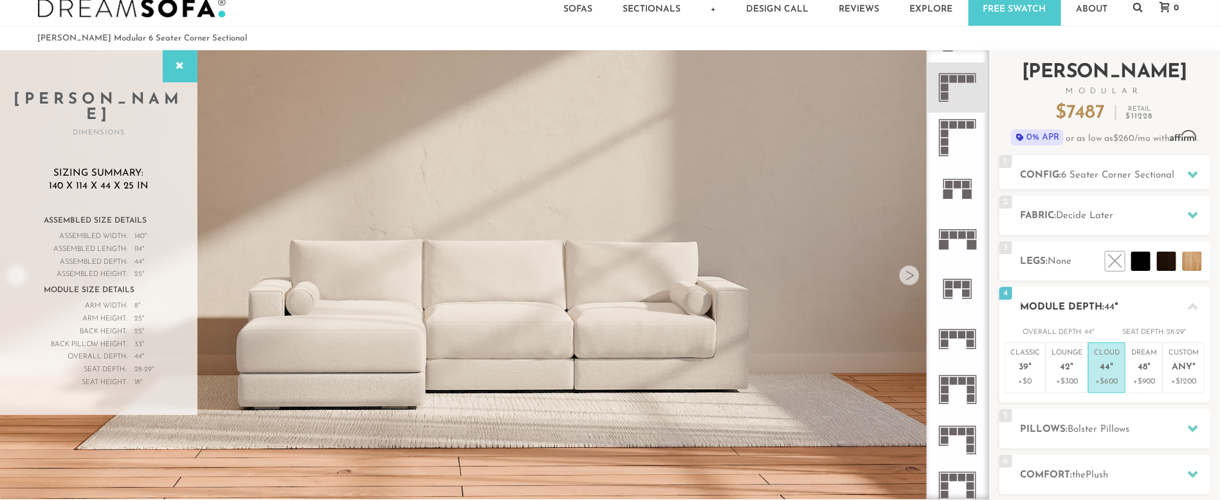
click at [1084, 297] on div at bounding box center [1193, 306] width 27 height 26
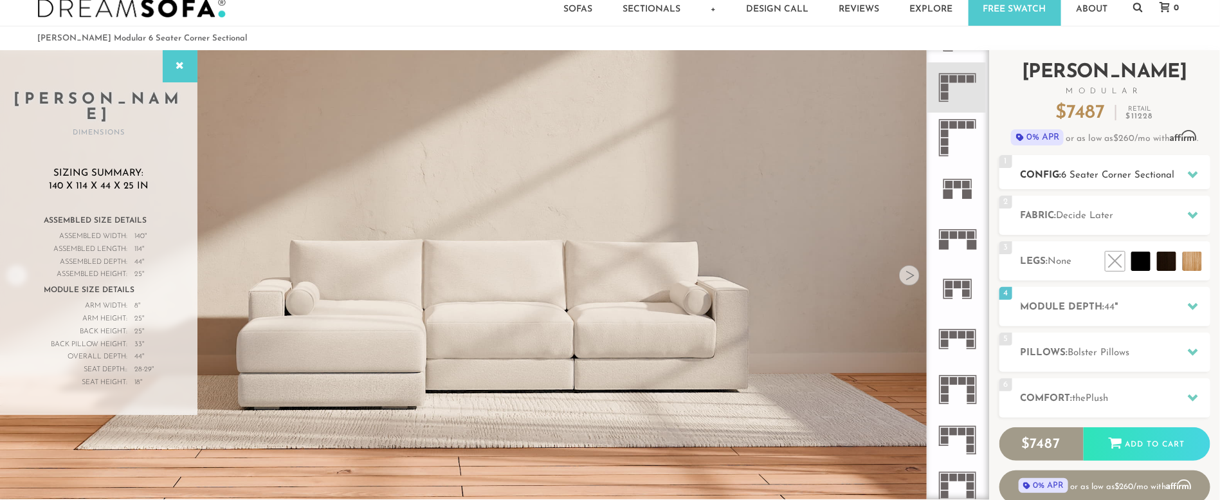
click at [1084, 174] on icon at bounding box center [1193, 174] width 10 height 10
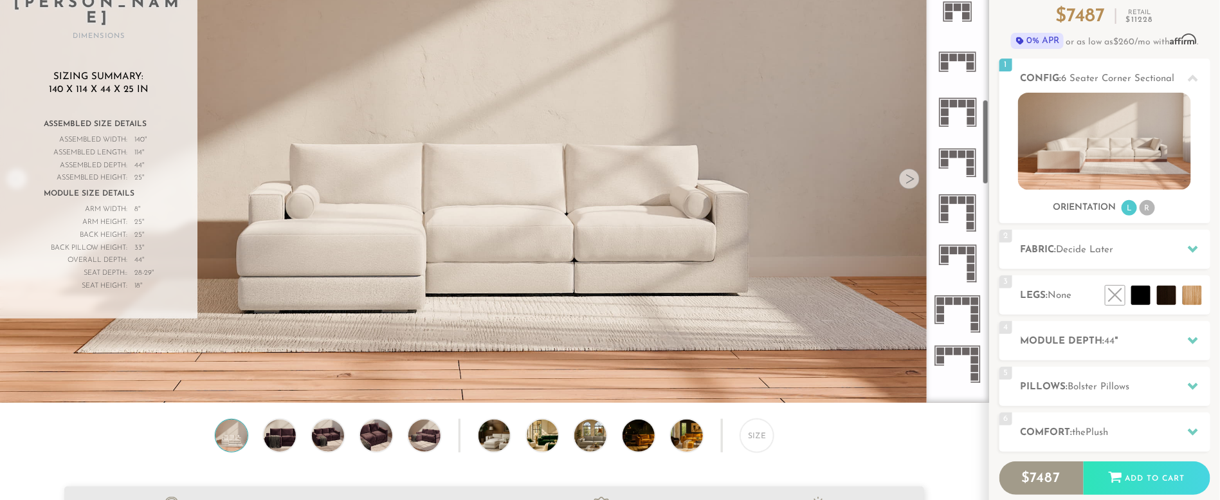
scroll to position [773, 0]
click at [961, 165] on icon at bounding box center [958, 163] width 50 height 50
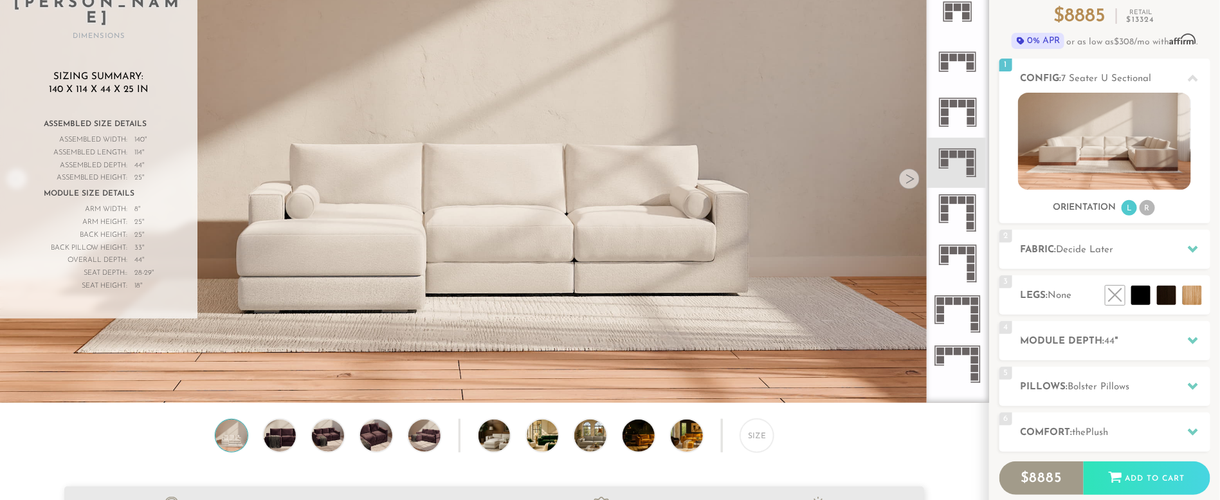
click at [964, 106] on rect at bounding box center [962, 104] width 8 height 8
click at [960, 217] on icon at bounding box center [958, 213] width 50 height 50
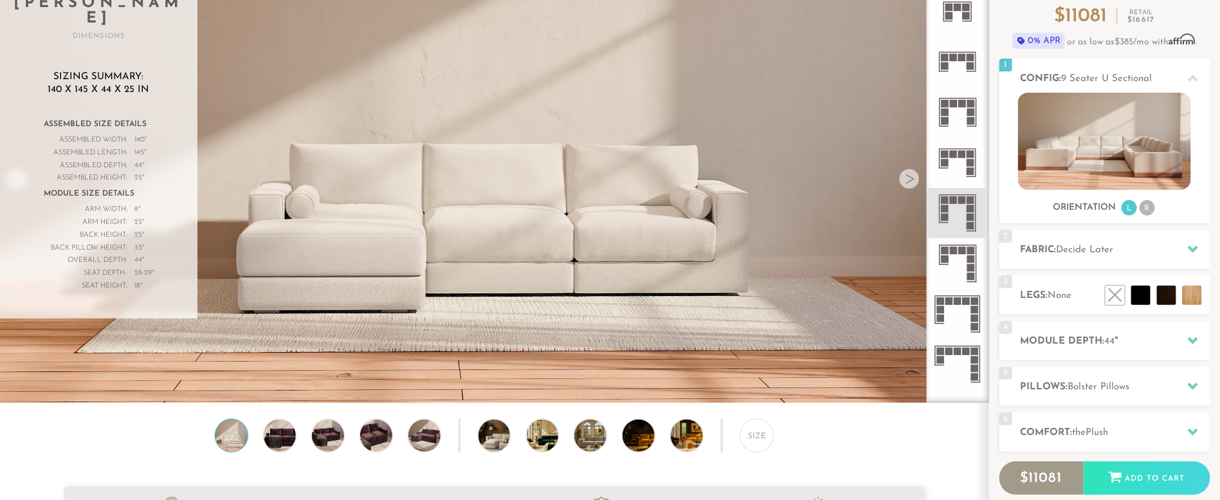
click at [969, 156] on rect at bounding box center [971, 155] width 8 height 8
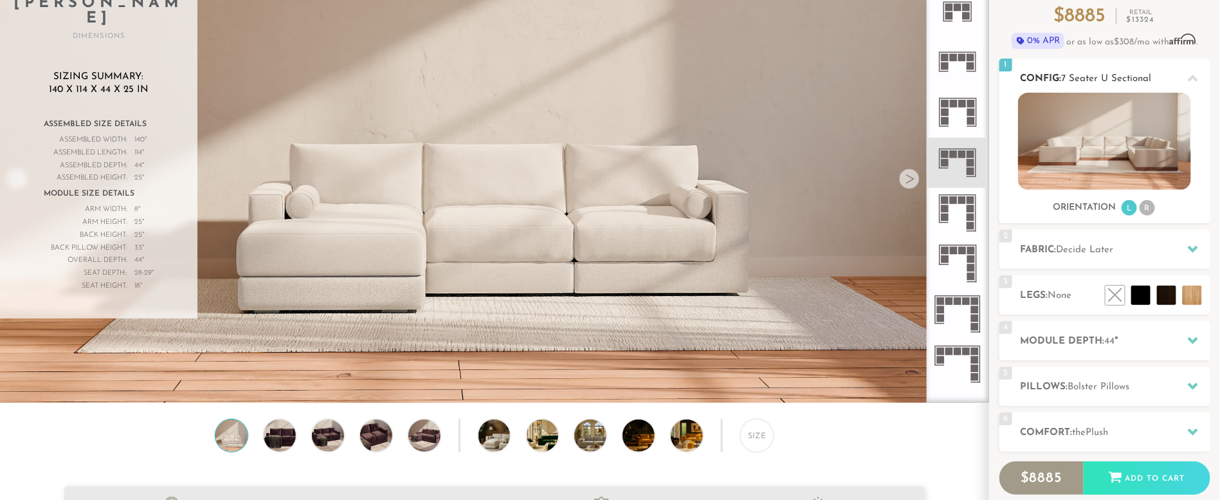
click at [1084, 208] on li "R" at bounding box center [1147, 207] width 15 height 15
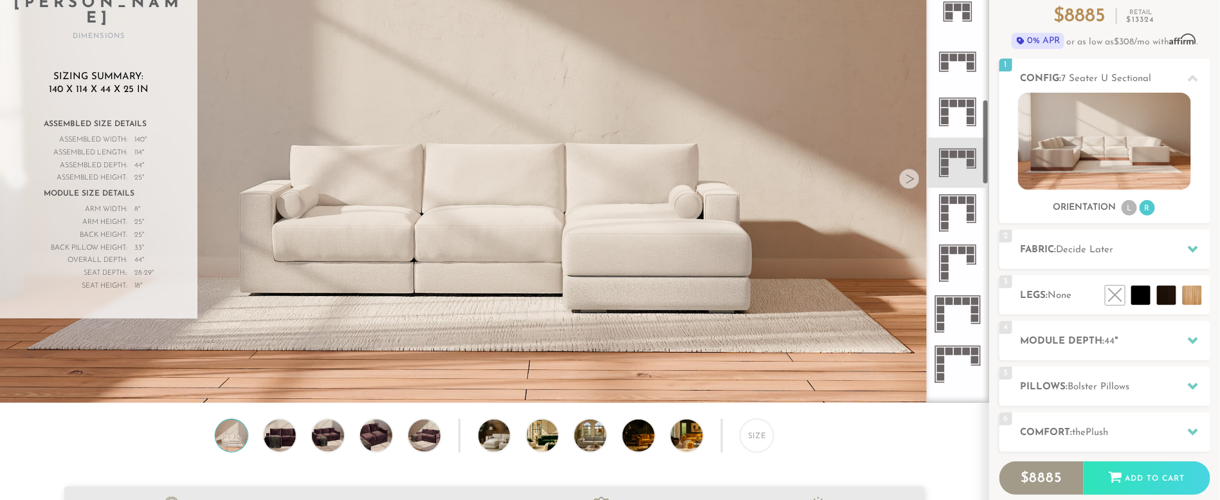
click at [955, 68] on icon at bounding box center [958, 62] width 50 height 50
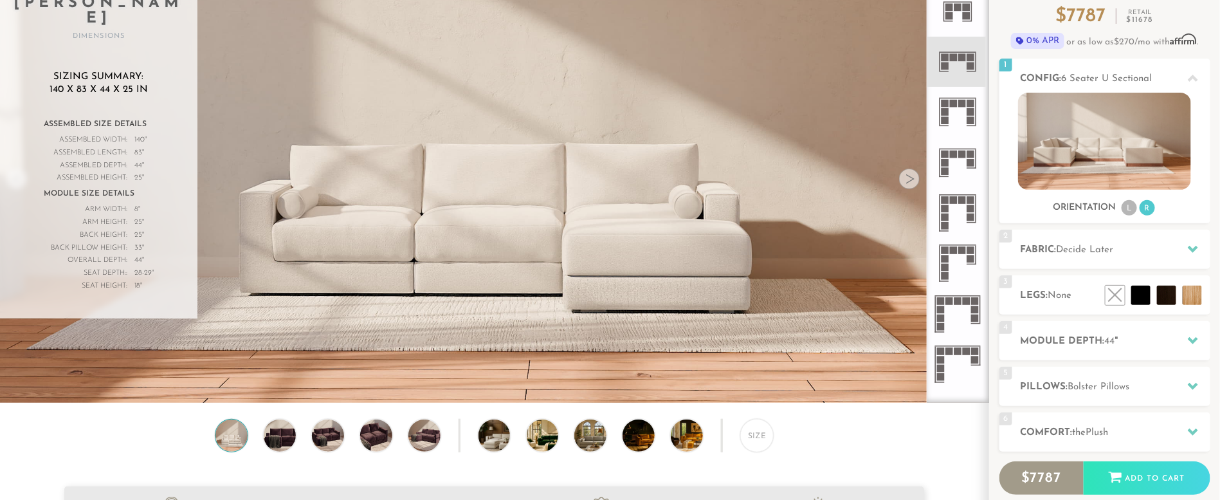
click at [964, 151] on rect at bounding box center [962, 155] width 8 height 8
